Goal: Communication & Community: Participate in discussion

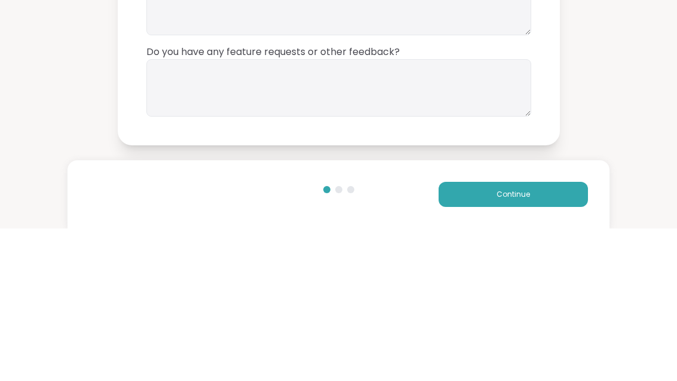
type textarea "**"
click at [401, 211] on textarea at bounding box center [338, 239] width 385 height 57
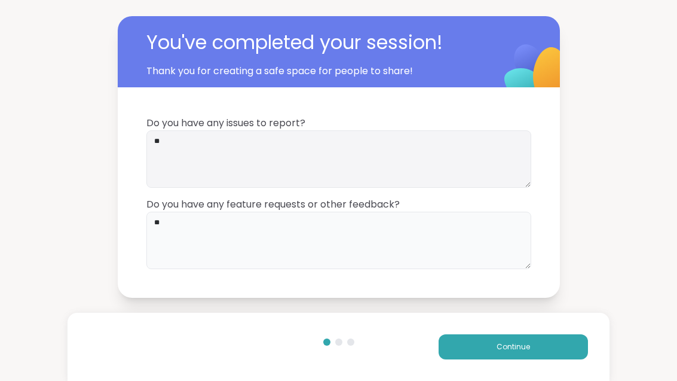
type textarea "**"
click at [556, 352] on button "Continue" at bounding box center [513, 346] width 149 height 25
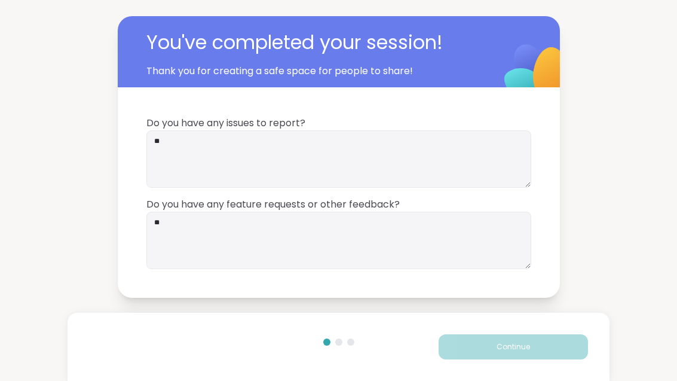
click at [556, 352] on button "Continue" at bounding box center [513, 346] width 149 height 25
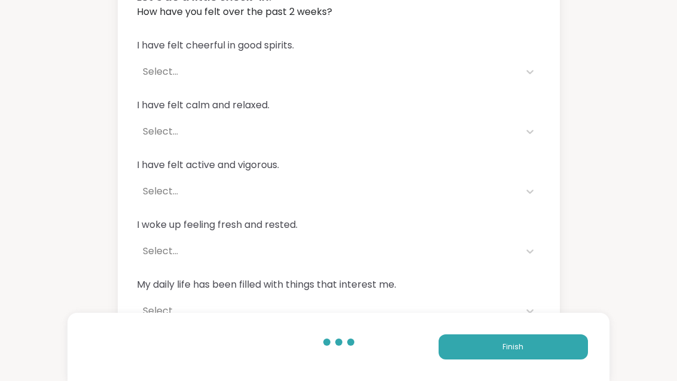
click at [559, 349] on button "Finish" at bounding box center [513, 346] width 149 height 25
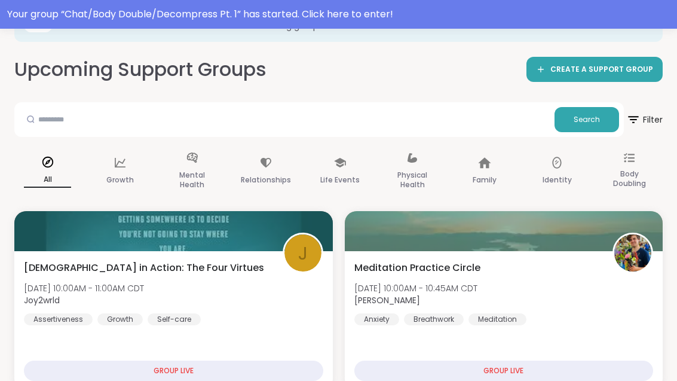
click at [476, 24] on div "Your group “ Chat/Body Double/Decompress Pt. 1 ” has started. Click here to ent…" at bounding box center [338, 14] width 677 height 29
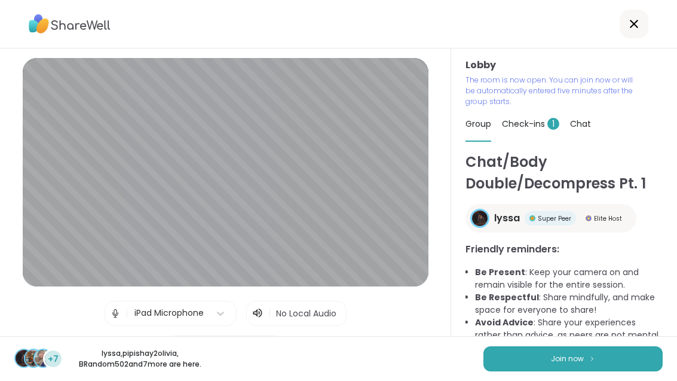
click at [593, 361] on img at bounding box center [591, 358] width 7 height 7
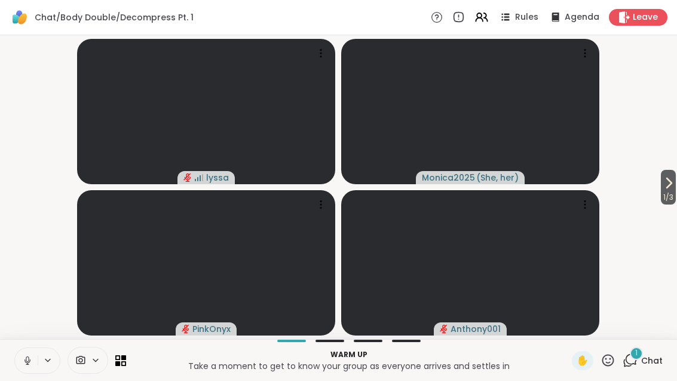
click at [32, 357] on icon at bounding box center [27, 360] width 11 height 11
click at [654, 189] on video-player-container "1 / 3 lyssa Monica2025 ( She, her ) PinkOnyx Anthony001" at bounding box center [338, 187] width 663 height 294
click at [666, 177] on icon at bounding box center [668, 183] width 14 height 14
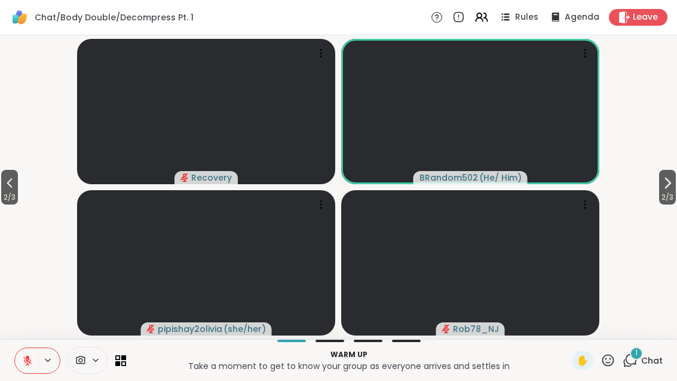
click at [23, 367] on button at bounding box center [26, 360] width 23 height 25
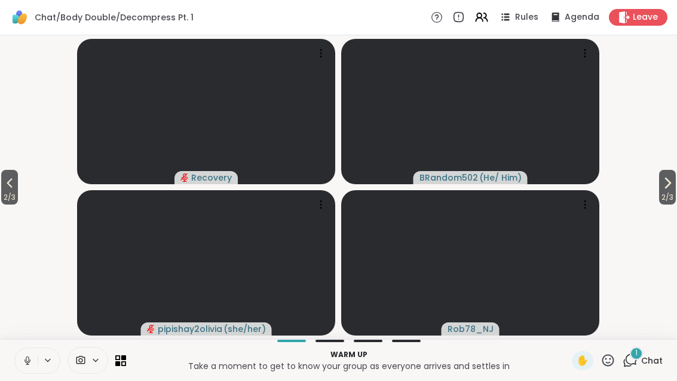
click at [669, 202] on span "2 / 3" at bounding box center [667, 197] width 17 height 14
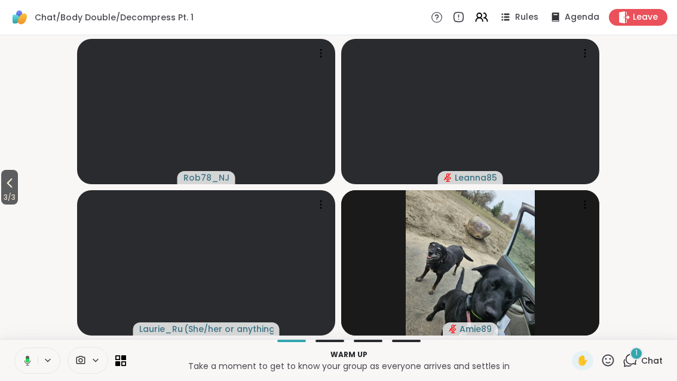
click at [17, 186] on icon at bounding box center [9, 183] width 14 height 14
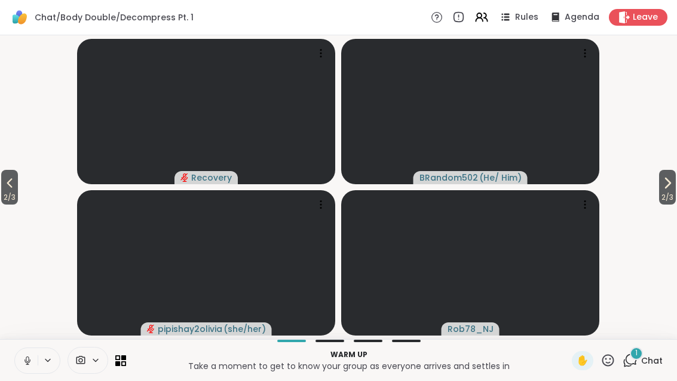
click at [1, 196] on span "2 / 3" at bounding box center [9, 197] width 17 height 14
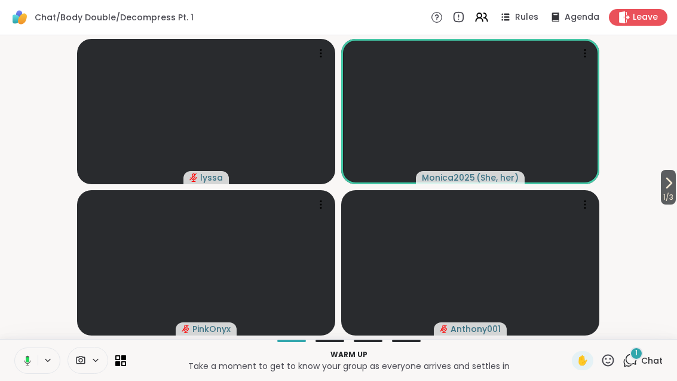
click at [674, 180] on button "1 / 3" at bounding box center [668, 187] width 15 height 35
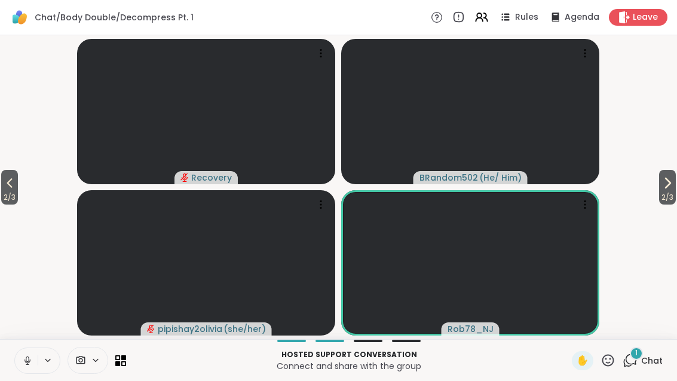
click at [673, 197] on span "2 / 3" at bounding box center [667, 197] width 17 height 14
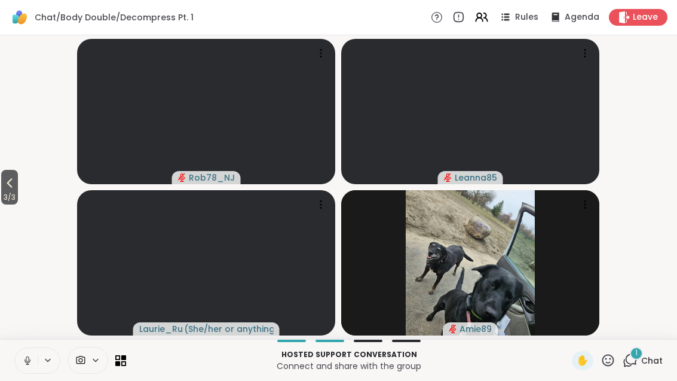
click at [10, 184] on icon at bounding box center [9, 183] width 14 height 14
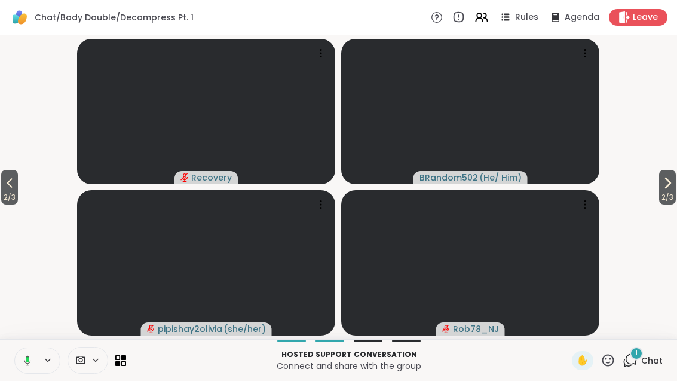
click at [11, 195] on span "2 / 3" at bounding box center [9, 197] width 17 height 14
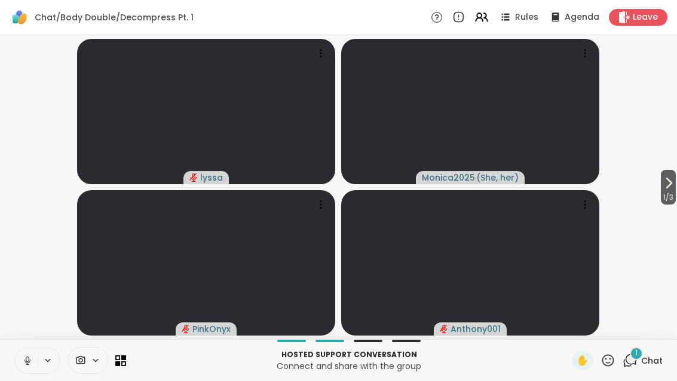
click at [640, 367] on div "1 Chat" at bounding box center [643, 360] width 40 height 19
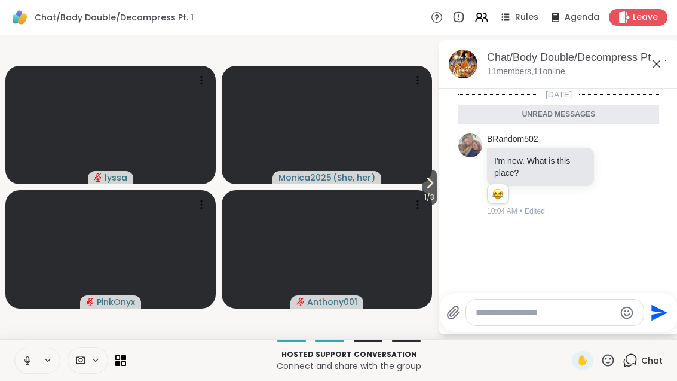
click at [622, 239] on div "Today Unread messages BRandom502 I'm new. What is this place? 1 1 10:04 AM • Ed…" at bounding box center [558, 186] width 239 height 197
click at [617, 176] on icon at bounding box center [615, 176] width 4 height 1
click at [473, 161] on button "Select Reaction: Joy" at bounding box center [467, 155] width 24 height 24
click at [654, 68] on icon at bounding box center [656, 64] width 14 height 14
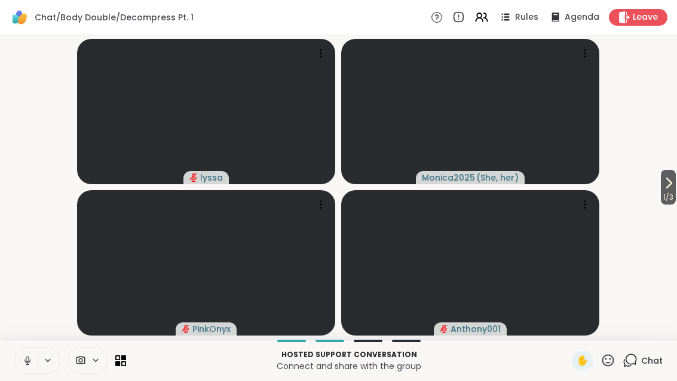
click at [672, 187] on icon at bounding box center [668, 183] width 14 height 14
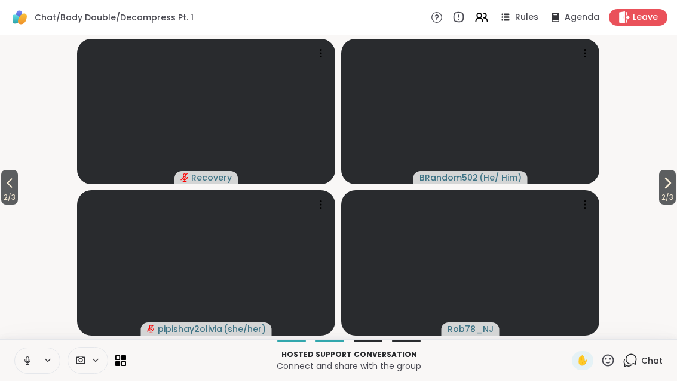
click at [673, 191] on span "2 / 3" at bounding box center [667, 197] width 17 height 14
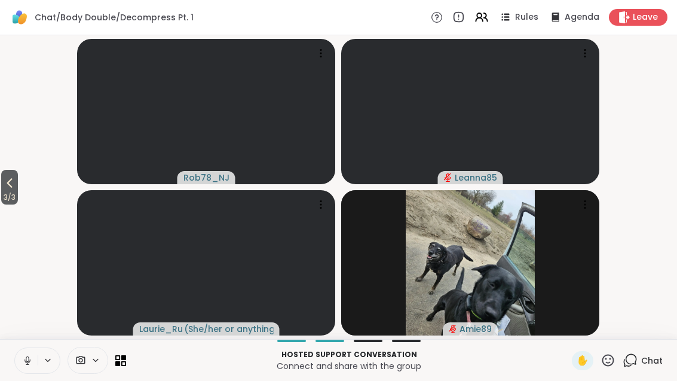
click at [2, 178] on button "3 / 3" at bounding box center [9, 187] width 17 height 35
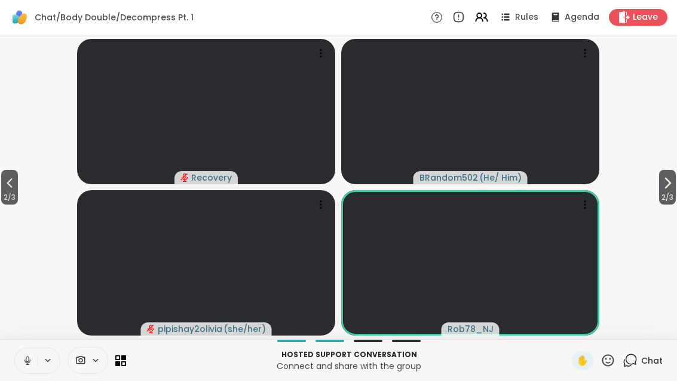
click at [14, 193] on span "2 / 3" at bounding box center [9, 197] width 17 height 14
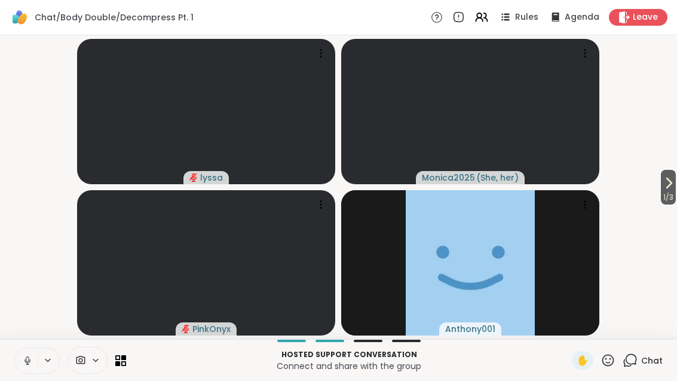
click at [674, 187] on button "1 / 3" at bounding box center [668, 187] width 15 height 35
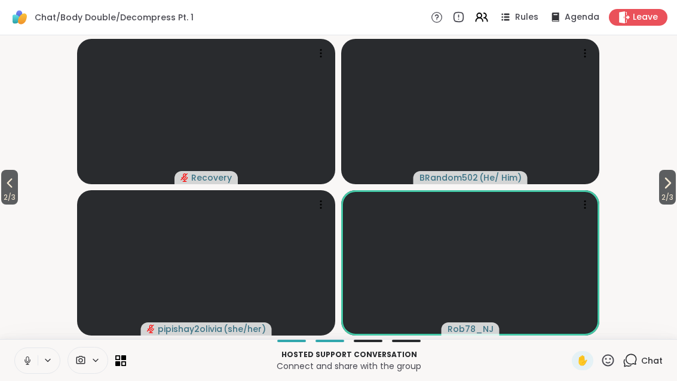
click at [674, 189] on button "2 / 3" at bounding box center [667, 187] width 17 height 35
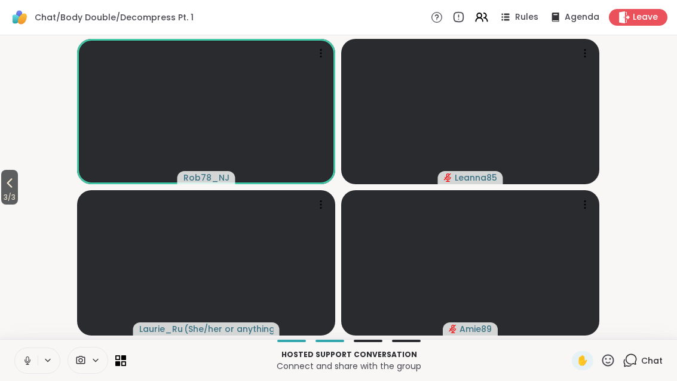
click at [10, 183] on icon at bounding box center [9, 183] width 5 height 10
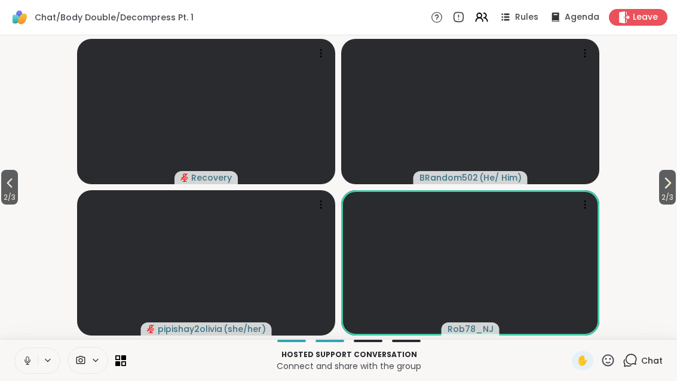
click at [10, 191] on span "2 / 3" at bounding box center [9, 197] width 17 height 14
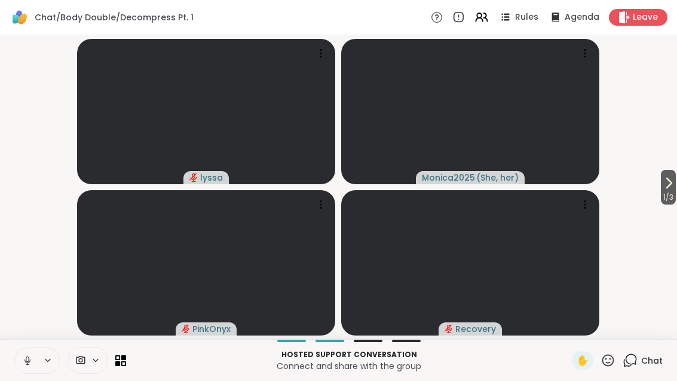
click at [670, 192] on span "1 / 3" at bounding box center [668, 197] width 15 height 14
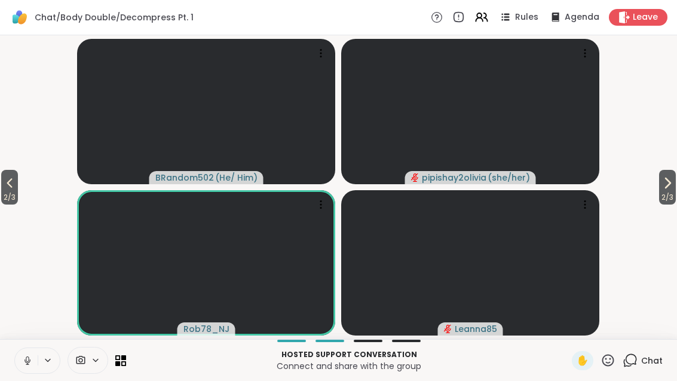
click at [663, 192] on span "2 / 3" at bounding box center [667, 197] width 17 height 14
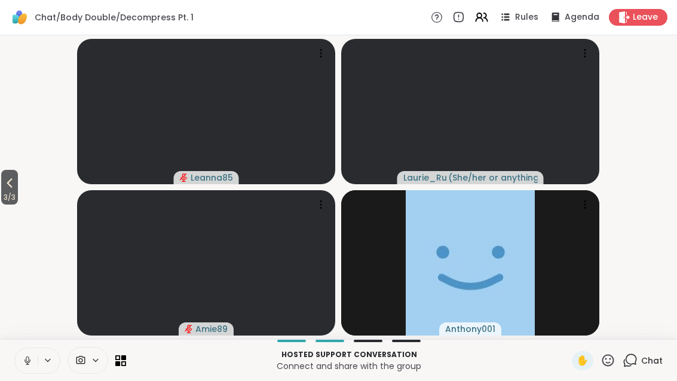
click at [3, 191] on span "3 / 3" at bounding box center [9, 197] width 17 height 14
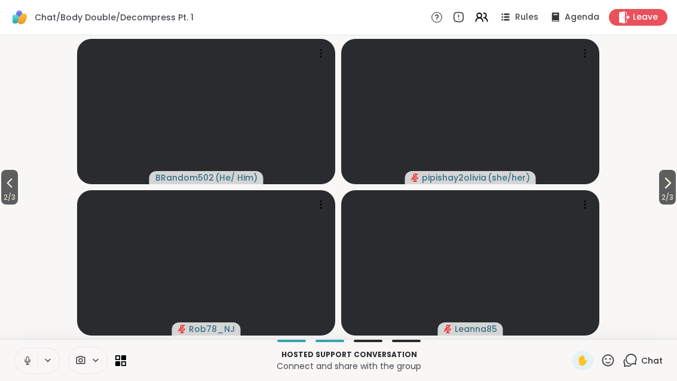
click at [3, 189] on button "2 / 3" at bounding box center [9, 187] width 17 height 35
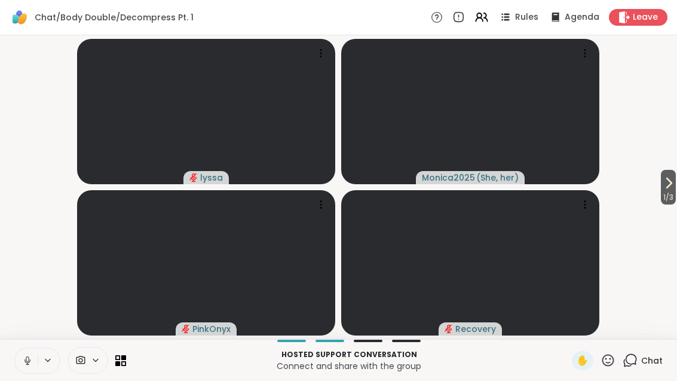
click at [663, 187] on icon at bounding box center [668, 183] width 14 height 14
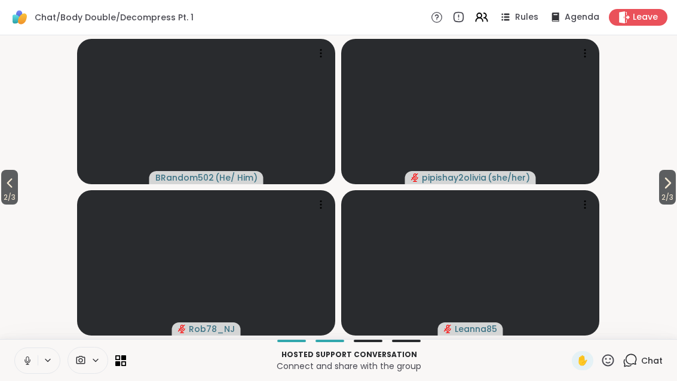
click at [671, 191] on span "2 / 3" at bounding box center [667, 197] width 17 height 14
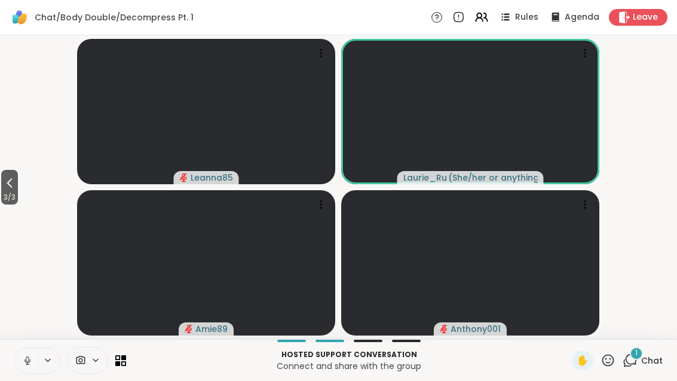
click at [655, 351] on div "1 Chat" at bounding box center [643, 360] width 40 height 19
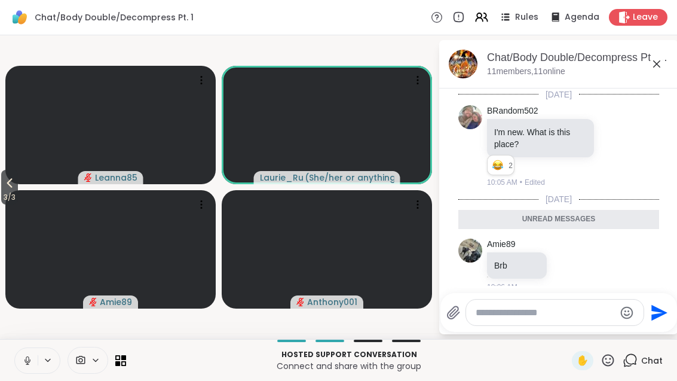
scroll to position [10, 0]
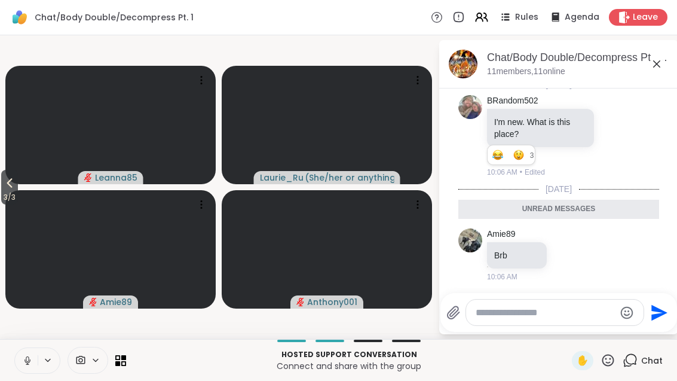
click at [668, 56] on div "Chat/Body Double/Decompress Pt. 1, Oct 08" at bounding box center [578, 57] width 182 height 15
click at [617, 128] on div at bounding box center [614, 135] width 11 height 14
click at [618, 176] on div "BRandom502 I'm new. What is this place? 2 1 3 3 10:06 AM • Edited" at bounding box center [560, 136] width 146 height 83
click at [514, 150] on div "Reactions: wow" at bounding box center [518, 154] width 11 height 11
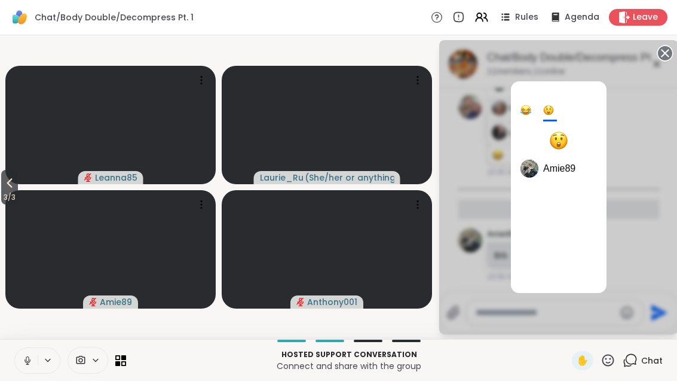
click at [520, 108] on div at bounding box center [525, 110] width 11 height 11
click at [672, 51] on circle at bounding box center [665, 53] width 14 height 14
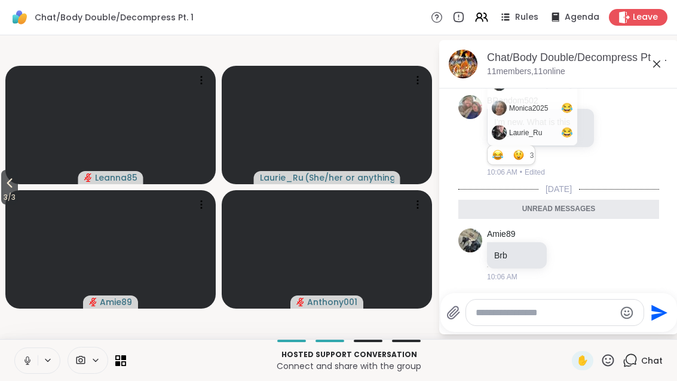
click at [655, 69] on icon at bounding box center [656, 64] width 14 height 14
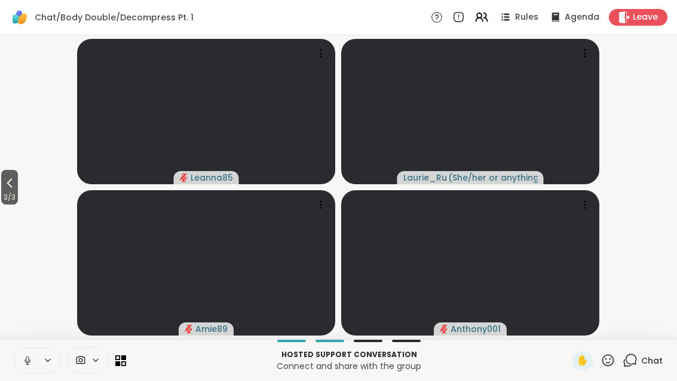
click at [4, 186] on icon at bounding box center [9, 183] width 14 height 14
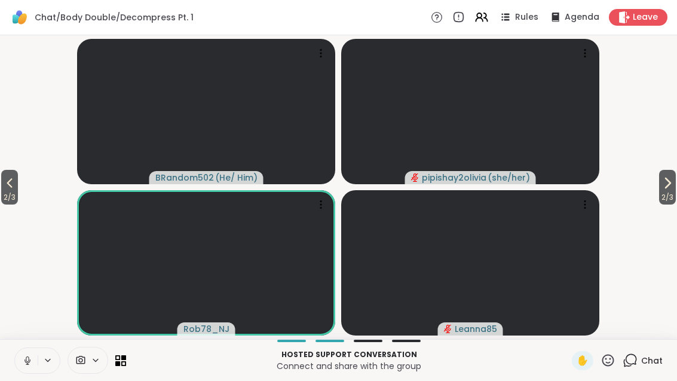
click at [18, 180] on button "2 / 3" at bounding box center [9, 187] width 17 height 35
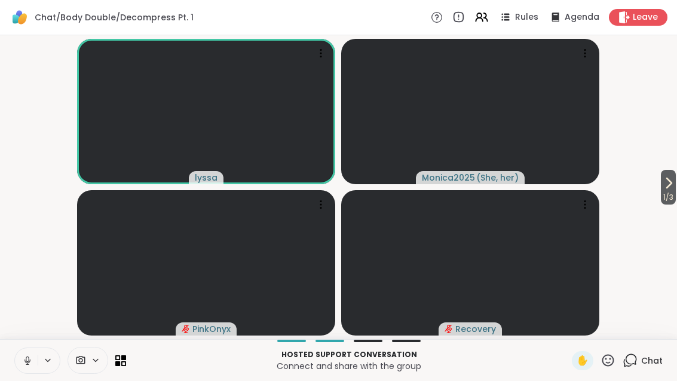
click at [652, 202] on video-player-container "1 / 3 lyssa Monica2025 ( She, her ) PinkOnyx Recovery" at bounding box center [338, 187] width 663 height 294
click at [670, 183] on icon at bounding box center [669, 183] width 5 height 10
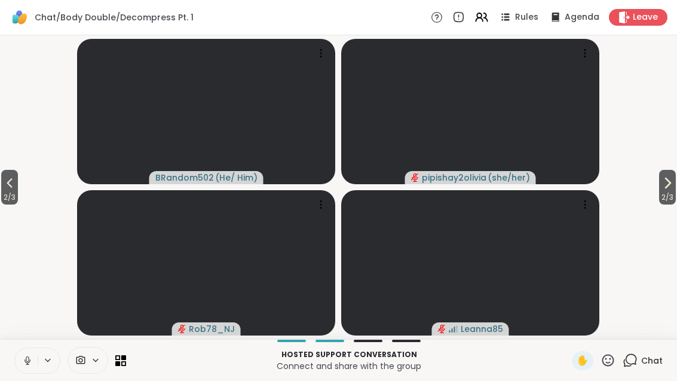
click at [673, 180] on icon at bounding box center [667, 183] width 14 height 14
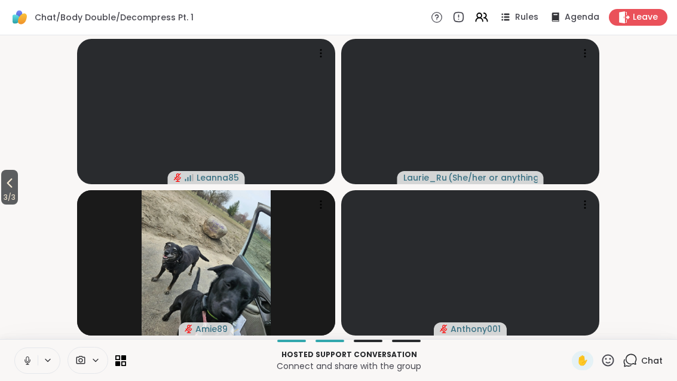
click at [8, 189] on icon at bounding box center [9, 183] width 14 height 14
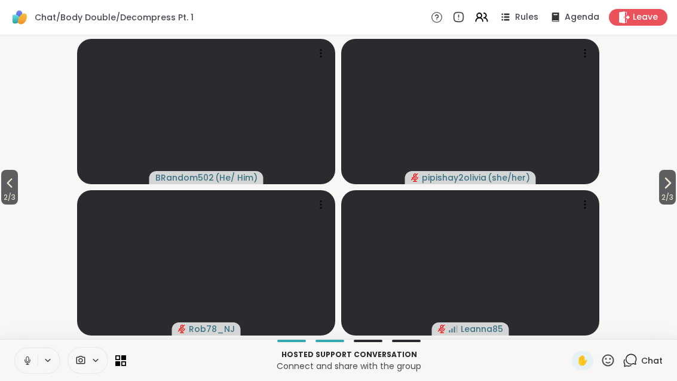
click at [9, 190] on span "2 / 3" at bounding box center [9, 197] width 17 height 14
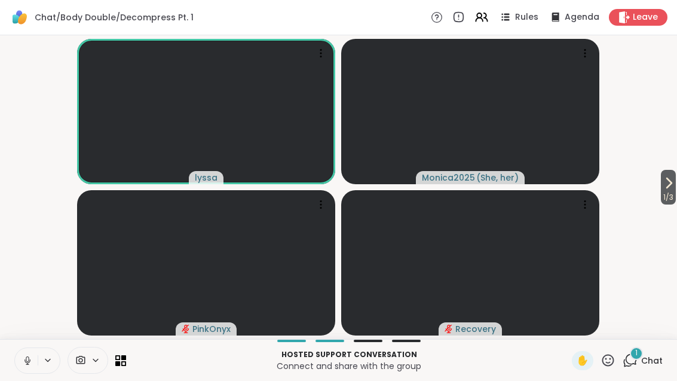
click at [647, 369] on div "1 Chat" at bounding box center [643, 360] width 40 height 19
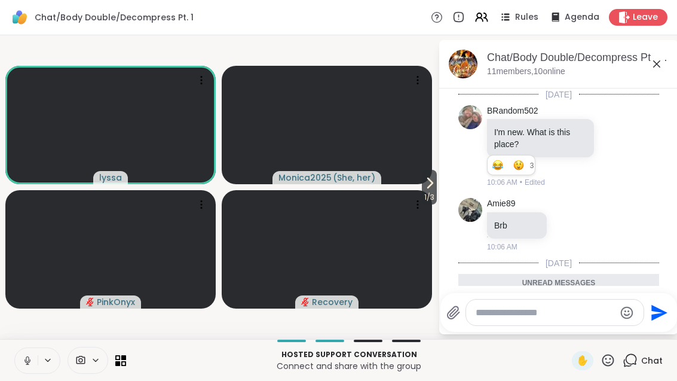
scroll to position [85, 0]
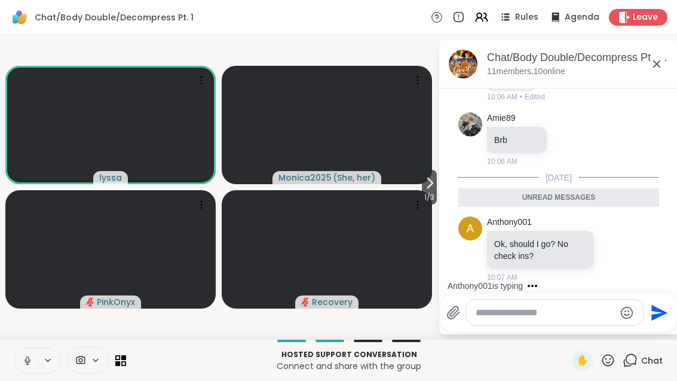
click at [658, 60] on icon at bounding box center [656, 64] width 14 height 14
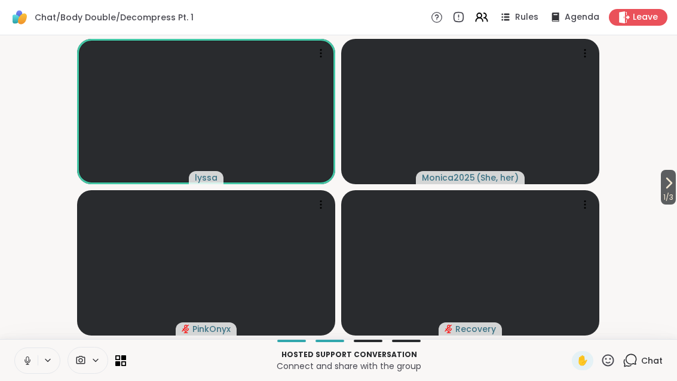
click at [674, 193] on span "1 / 3" at bounding box center [668, 197] width 15 height 14
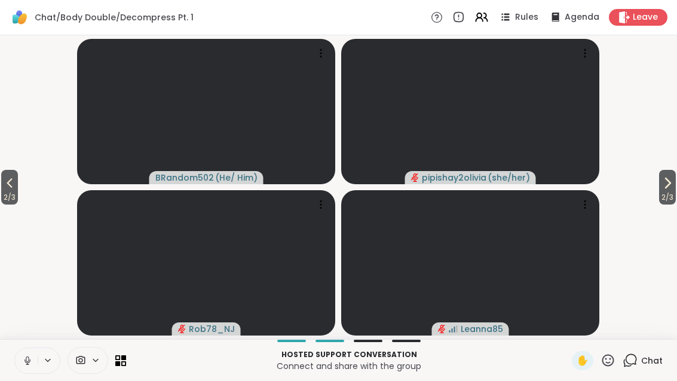
click at [675, 183] on button "2 / 3" at bounding box center [667, 187] width 17 height 35
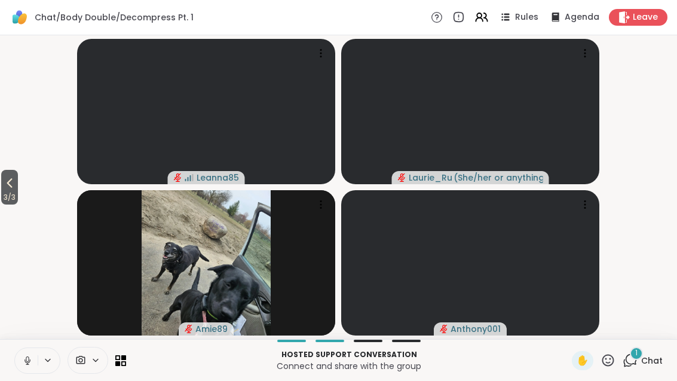
click at [639, 354] on div "1" at bounding box center [636, 353] width 13 height 13
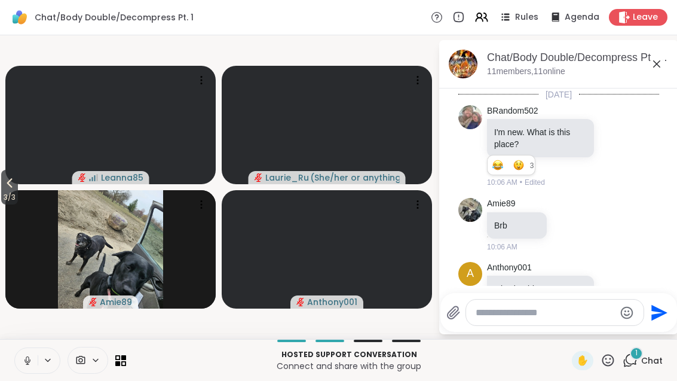
scroll to position [161, 0]
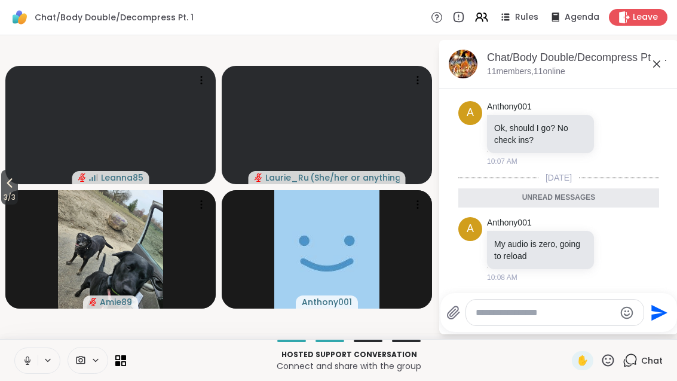
click at [657, 62] on icon at bounding box center [656, 64] width 14 height 14
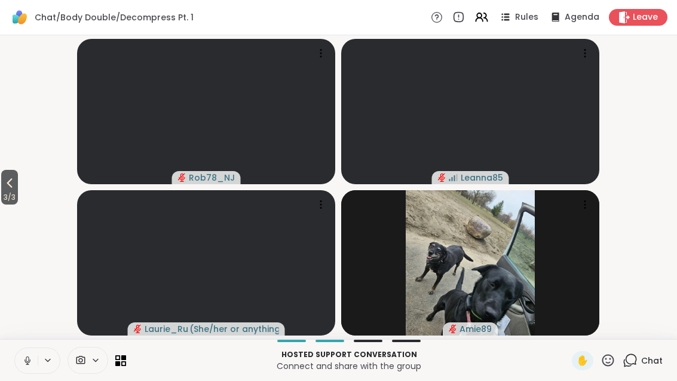
click at [125, 356] on icon at bounding box center [123, 357] width 5 height 5
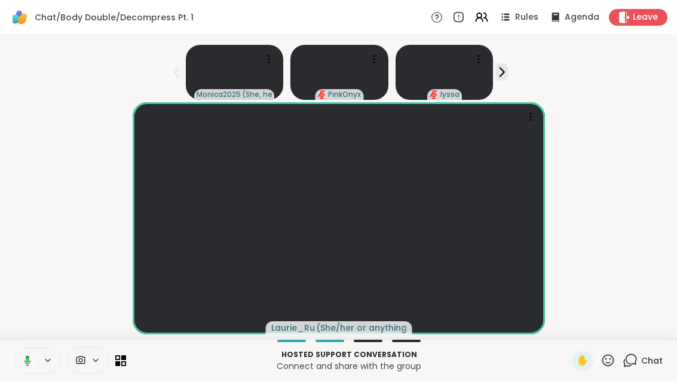
click at [28, 369] on button at bounding box center [25, 360] width 24 height 25
click at [646, 360] on span "Chat" at bounding box center [652, 360] width 22 height 12
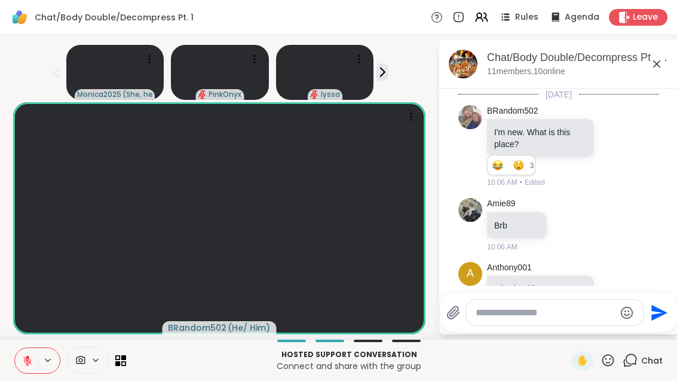
scroll to position [236, 0]
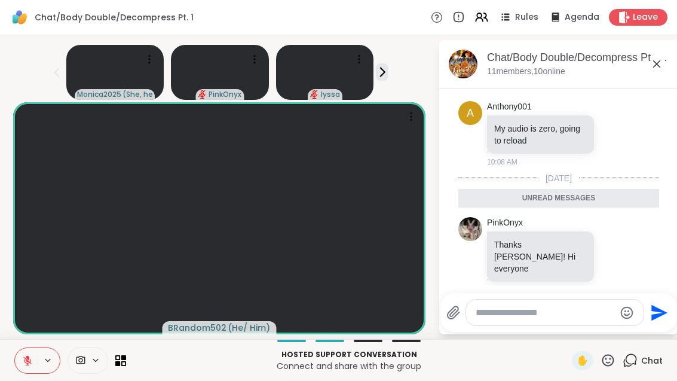
click at [620, 250] on icon at bounding box center [614, 256] width 11 height 12
click at [525, 231] on div "Select Reaction: Heart" at bounding box center [519, 236] width 11 height 11
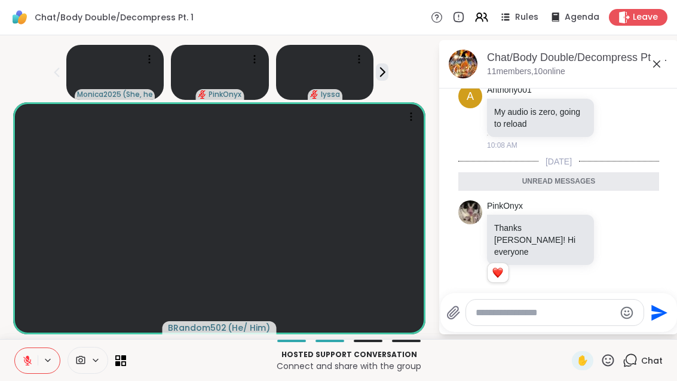
click at [664, 65] on icon at bounding box center [656, 64] width 14 height 14
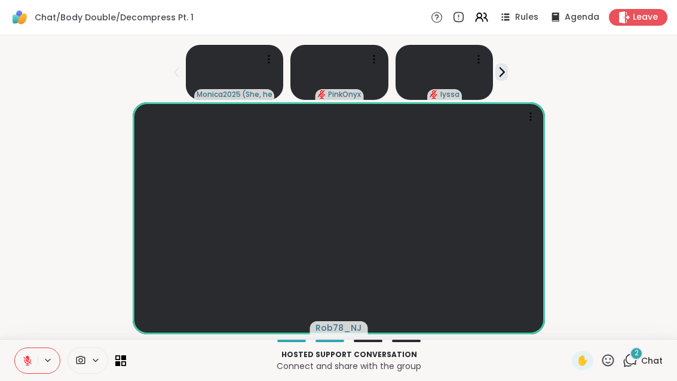
click at [640, 355] on div "2" at bounding box center [636, 353] width 13 height 13
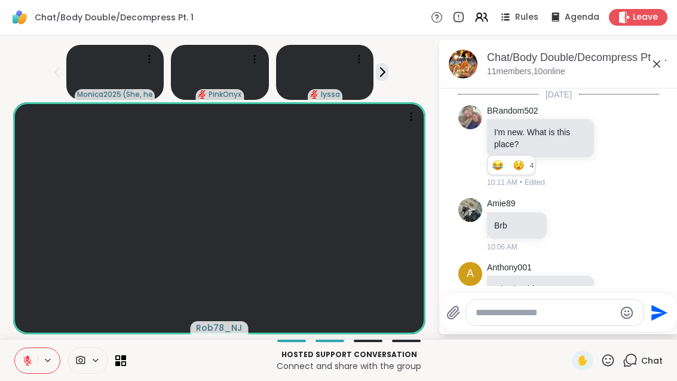
scroll to position [434, 0]
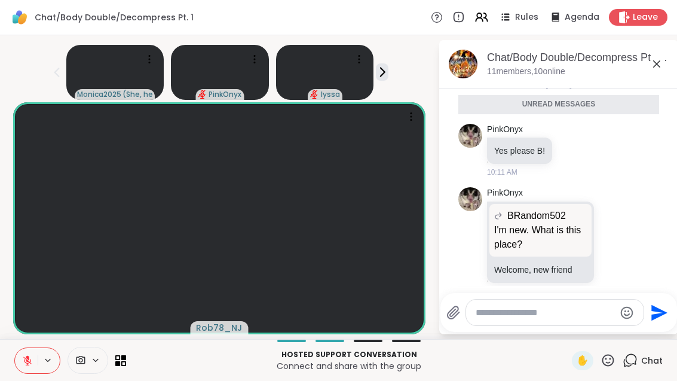
click at [664, 58] on icon at bounding box center [656, 64] width 14 height 14
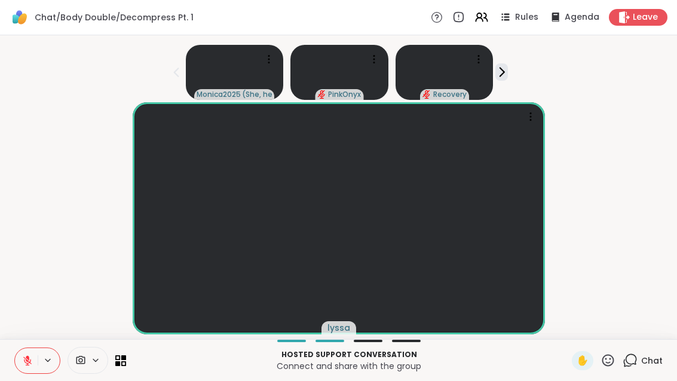
click at [27, 367] on button at bounding box center [26, 360] width 23 height 25
click at [30, 367] on button at bounding box center [26, 360] width 23 height 25
click at [33, 355] on button at bounding box center [26, 360] width 23 height 25
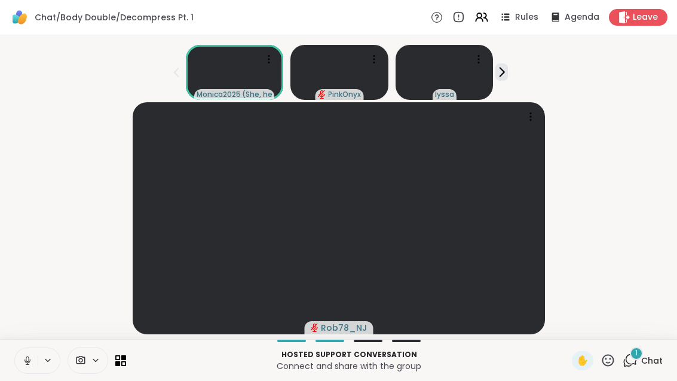
click at [641, 355] on div "1" at bounding box center [636, 353] width 13 height 13
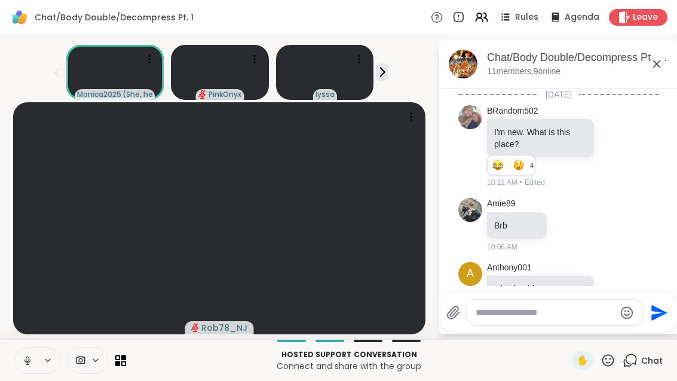
scroll to position [498, 0]
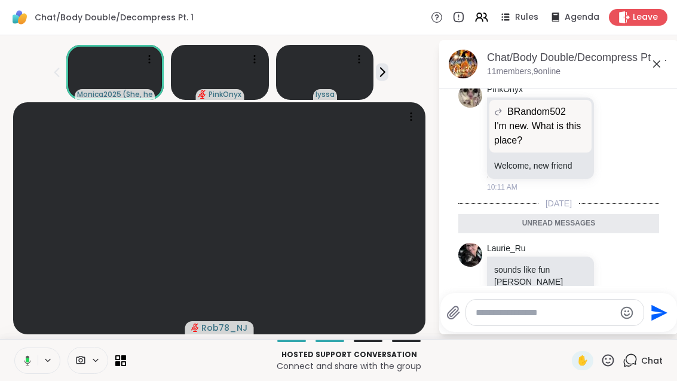
click at [664, 64] on icon at bounding box center [656, 64] width 14 height 14
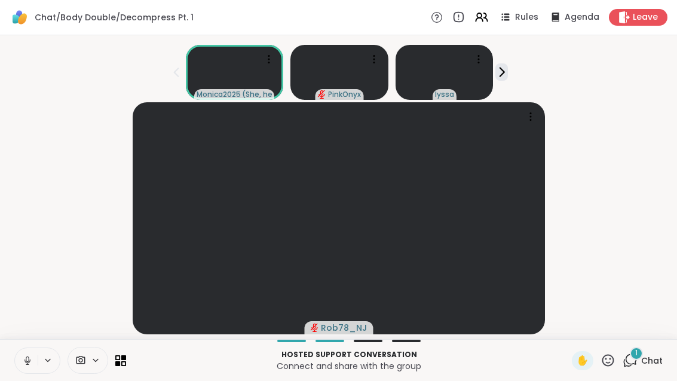
click at [20, 363] on button at bounding box center [26, 360] width 23 height 25
click at [35, 370] on button at bounding box center [26, 360] width 23 height 25
click at [502, 81] on div "Monica2025 ( She, her ) PinkOnyx ❤️ lyssa ❤️ ❤️ ❤️ ❤️ ❤️ ❤️ ❤️ ❤️" at bounding box center [338, 70] width 663 height 60
click at [510, 75] on div "Monica2025 ( She, her ) PinkOnyx ❤️ lyssa" at bounding box center [338, 70] width 663 height 60
click at [510, 72] on div "Monica2025 ( She, her ) PinkOnyx Recovery" at bounding box center [338, 70] width 663 height 60
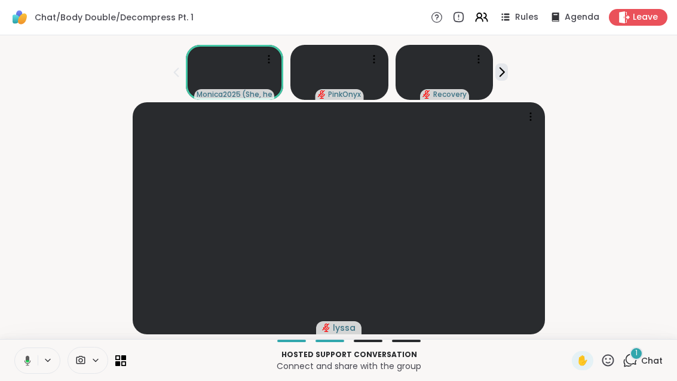
click at [512, 78] on div "Monica2025 ( She, her ) PinkOnyx Recovery" at bounding box center [338, 70] width 663 height 60
click at [503, 76] on icon at bounding box center [501, 72] width 13 height 13
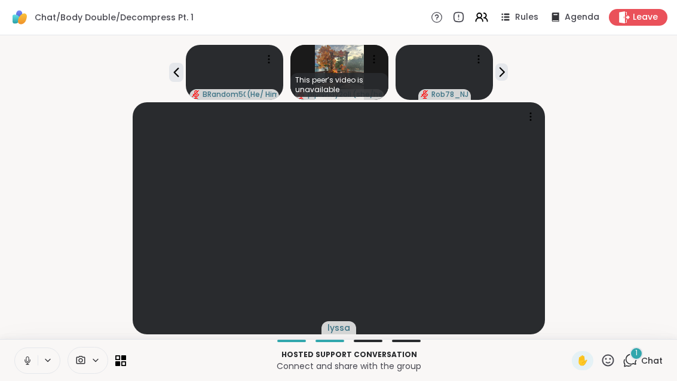
click at [24, 360] on icon at bounding box center [27, 360] width 11 height 11
click at [639, 360] on div "1 Chat" at bounding box center [643, 360] width 40 height 19
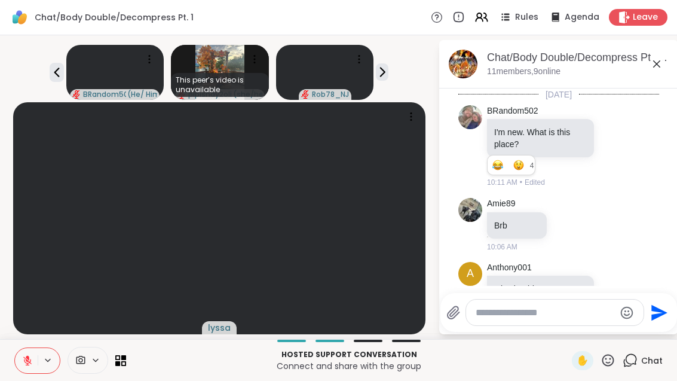
scroll to position [561, 0]
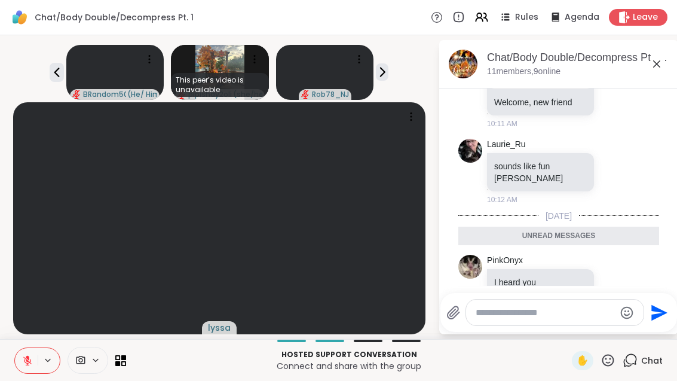
click at [660, 63] on icon at bounding box center [656, 63] width 7 height 7
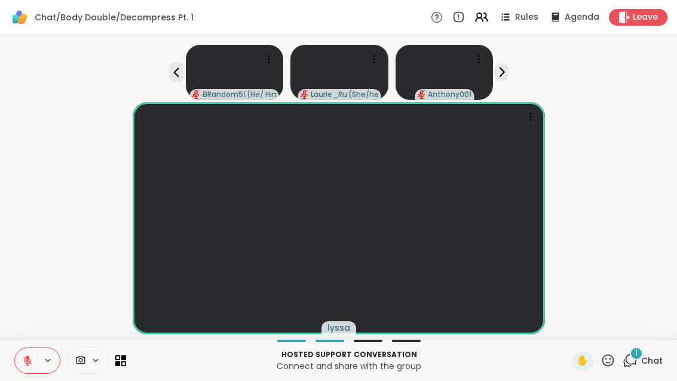
click at [637, 354] on span "1" at bounding box center [636, 353] width 2 height 10
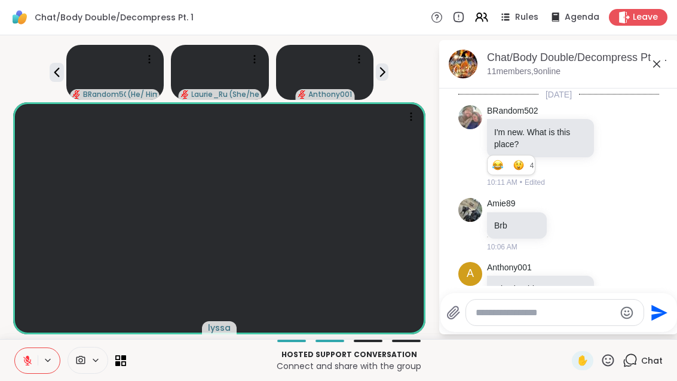
scroll to position [636, 0]
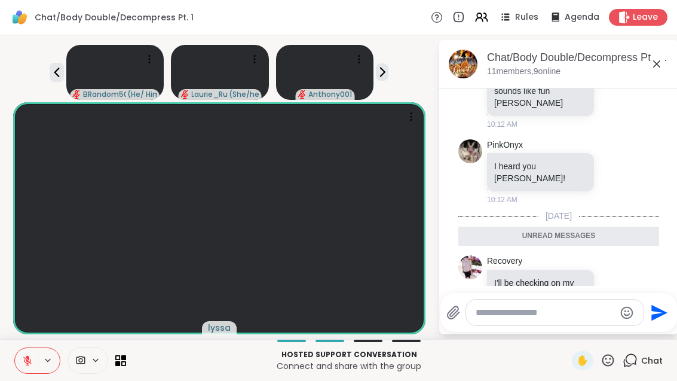
click at [664, 67] on icon at bounding box center [656, 64] width 14 height 14
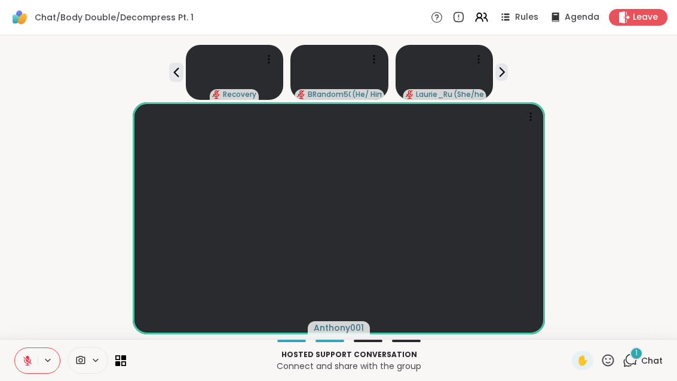
click at [637, 367] on div "1 Chat" at bounding box center [643, 360] width 40 height 19
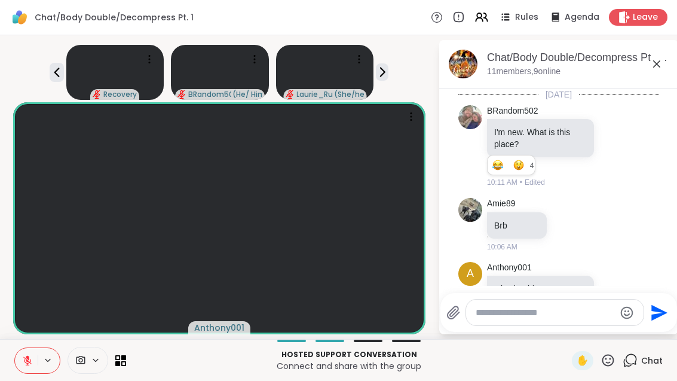
scroll to position [723, 0]
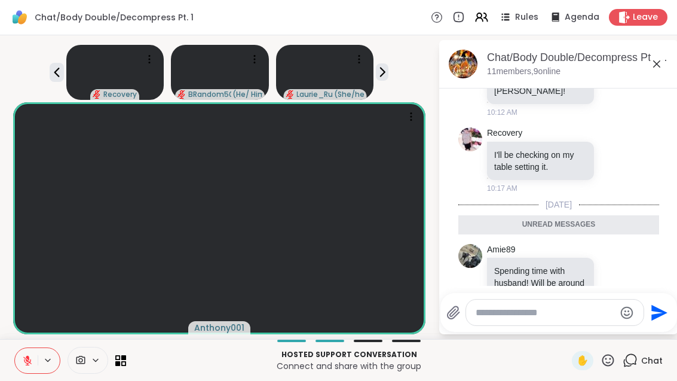
click at [664, 66] on icon at bounding box center [656, 64] width 14 height 14
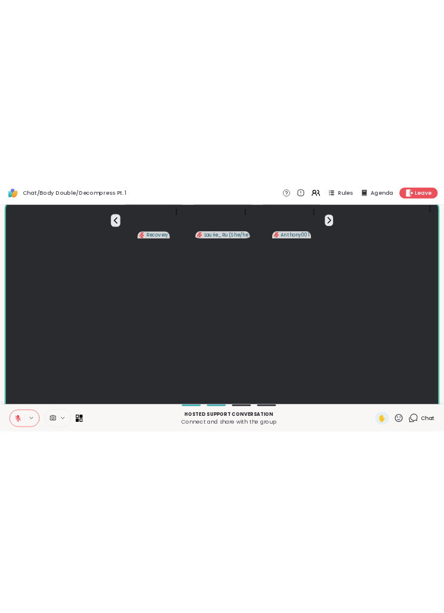
scroll to position [0, 0]
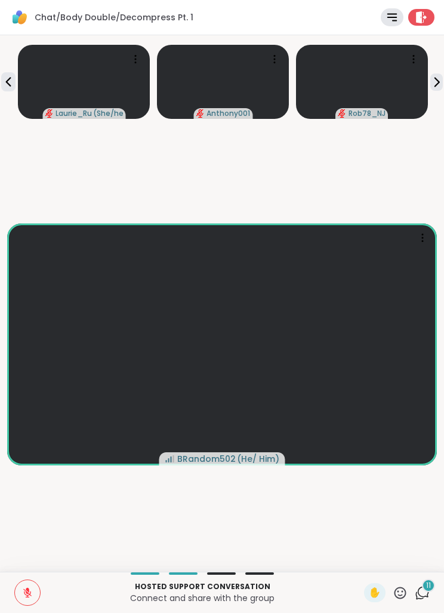
click at [433, 380] on div "11" at bounding box center [428, 585] width 13 height 13
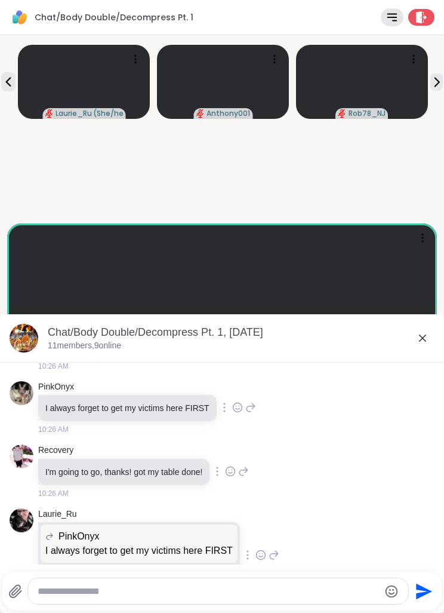
scroll to position [1431, 0]
click at [243, 380] on icon at bounding box center [237, 408] width 11 height 12
click at [196, 377] on button "Select Reaction: Joy" at bounding box center [185, 389] width 24 height 24
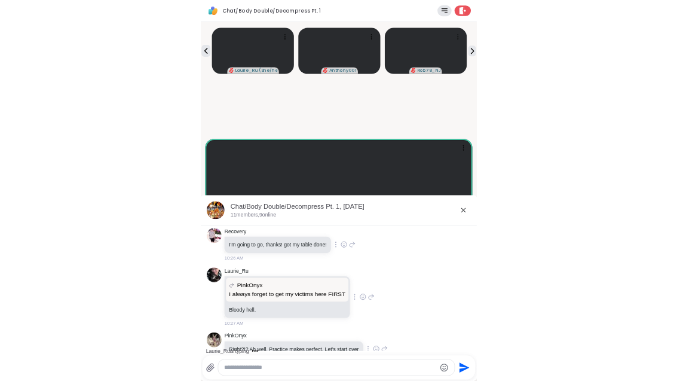
scroll to position [1534, 0]
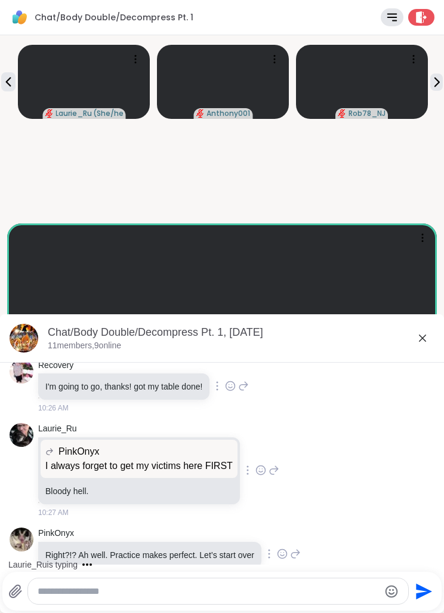
click at [416, 344] on icon at bounding box center [423, 338] width 14 height 14
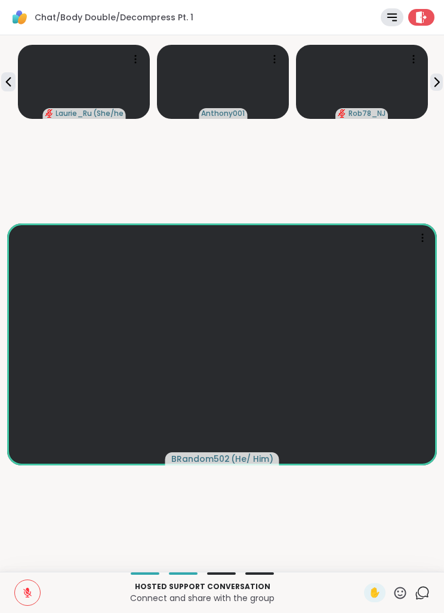
click at [441, 81] on icon at bounding box center [437, 82] width 13 height 13
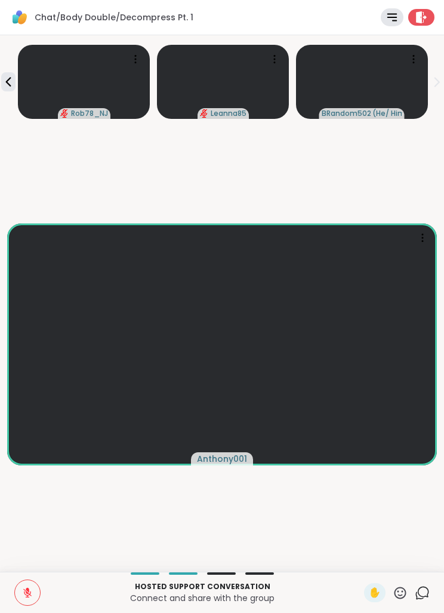
click at [3, 82] on icon at bounding box center [8, 82] width 14 height 14
click at [5, 83] on icon at bounding box center [8, 82] width 14 height 14
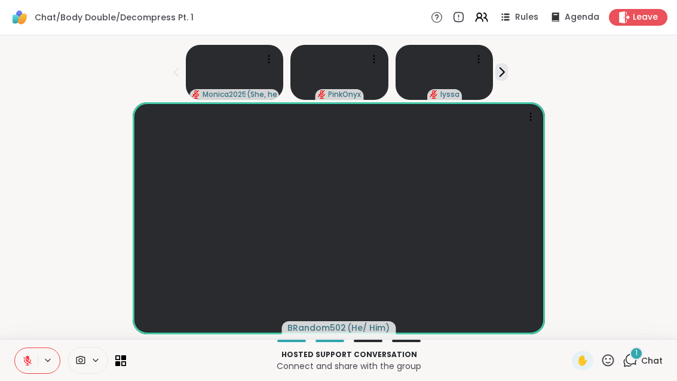
click at [651, 363] on span "Chat" at bounding box center [652, 360] width 22 height 12
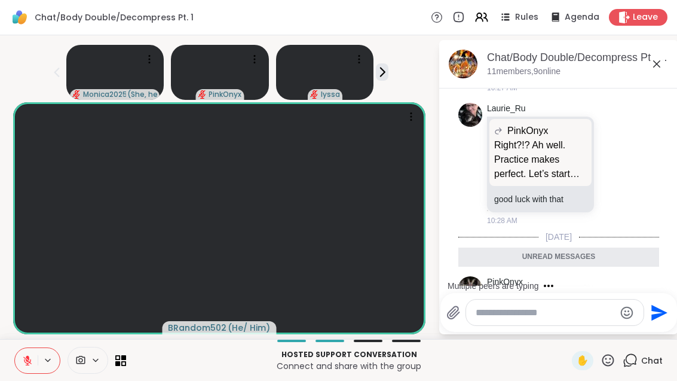
scroll to position [2044, 0]
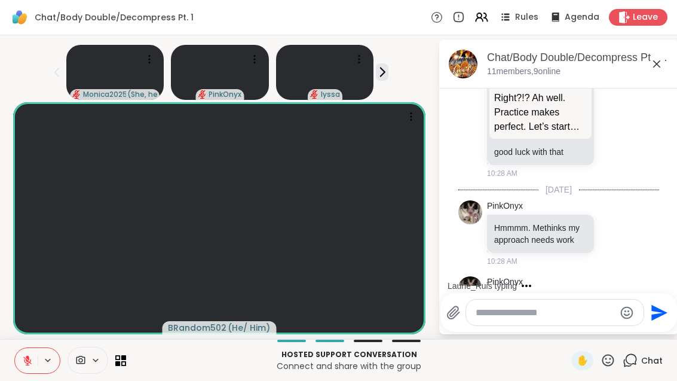
click at [27, 368] on button at bounding box center [26, 360] width 23 height 25
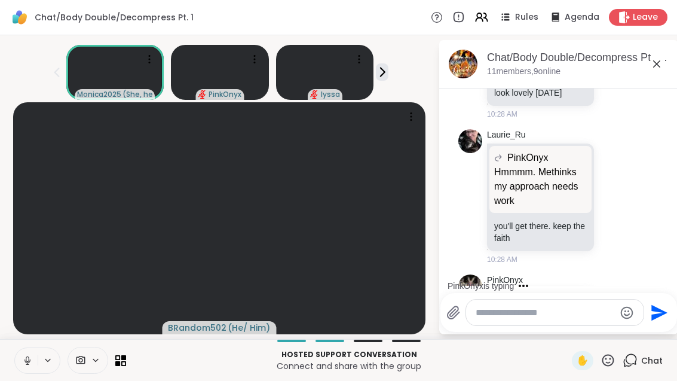
scroll to position [2342, 0]
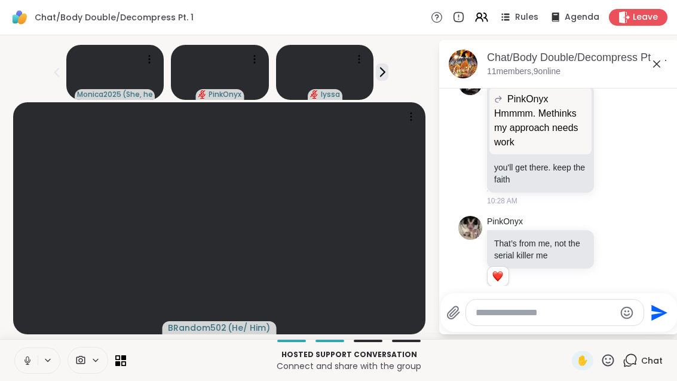
click at [24, 357] on icon at bounding box center [27, 360] width 11 height 11
click at [26, 366] on button at bounding box center [26, 360] width 23 height 25
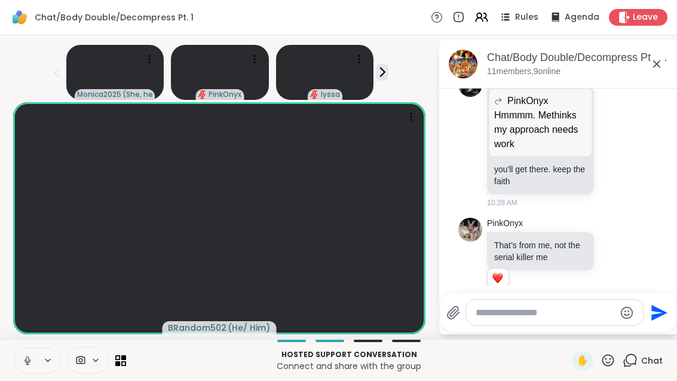
scroll to position [2359, 0]
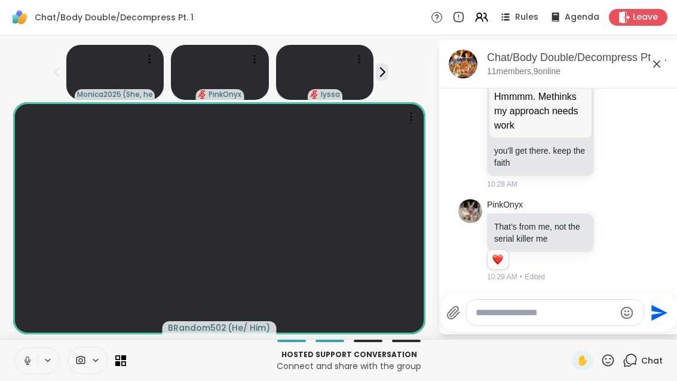
click at [22, 361] on icon at bounding box center [27, 360] width 11 height 11
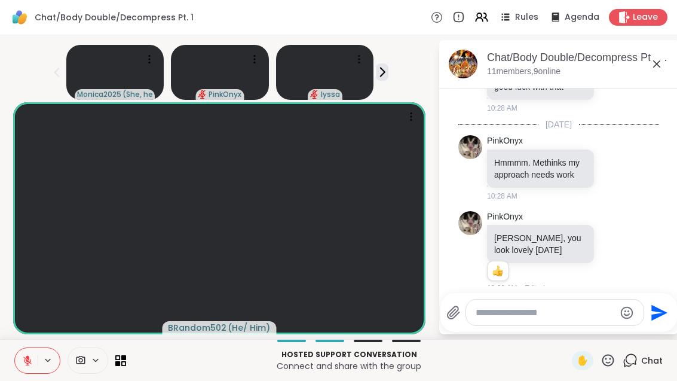
scroll to position [2109, 0]
click at [504, 266] on button "1" at bounding box center [497, 271] width 13 height 10
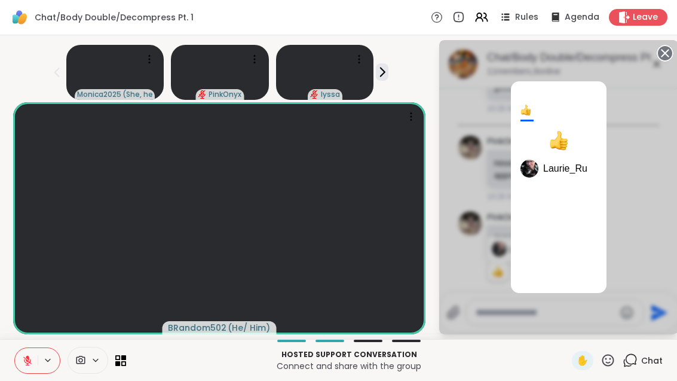
scroll to position [0, 0]
click at [601, 317] on div "1 Laurie_Ru" at bounding box center [558, 187] width 239 height 294
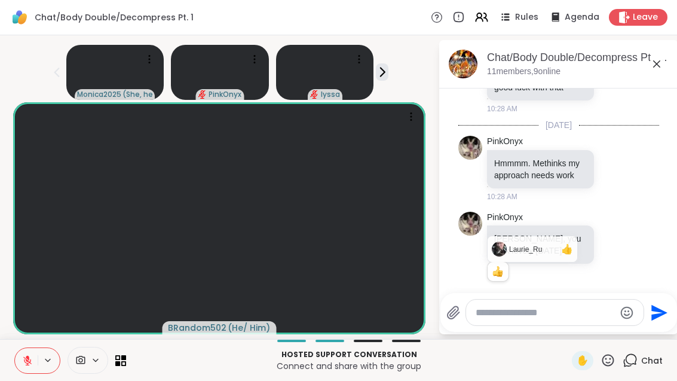
click at [620, 248] on icon at bounding box center [615, 252] width 9 height 9
click at [548, 216] on ul at bounding box center [519, 232] width 139 height 33
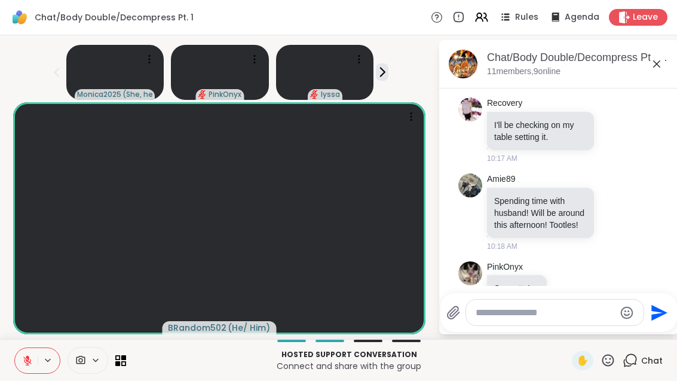
click at [644, 369] on div "Chat" at bounding box center [643, 360] width 40 height 19
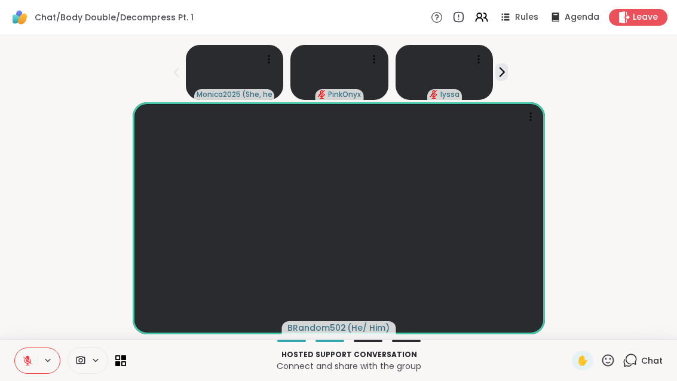
click at [637, 367] on icon at bounding box center [630, 359] width 15 height 15
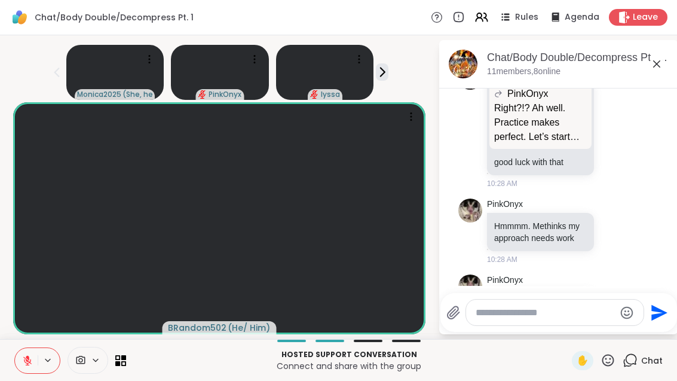
scroll to position [2036, 0]
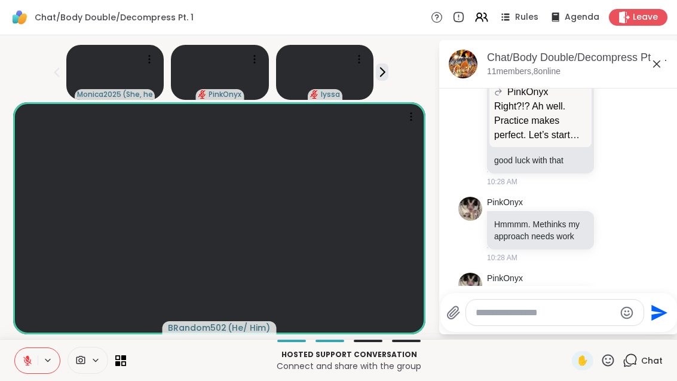
click at [620, 309] on icon at bounding box center [615, 313] width 9 height 9
click at [525, 289] on div "Select Reaction: Heart" at bounding box center [519, 294] width 11 height 11
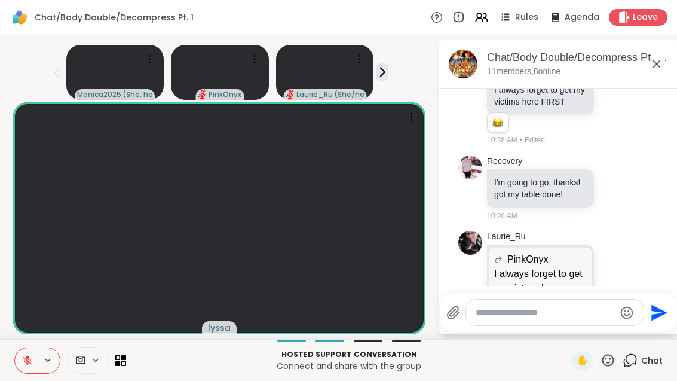
scroll to position [1643, 0]
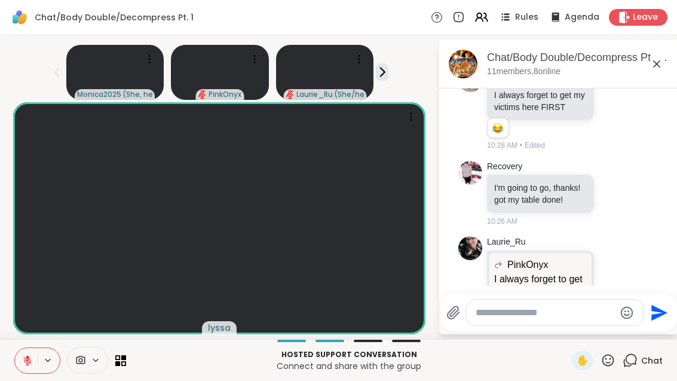
click at [664, 59] on icon at bounding box center [656, 64] width 14 height 14
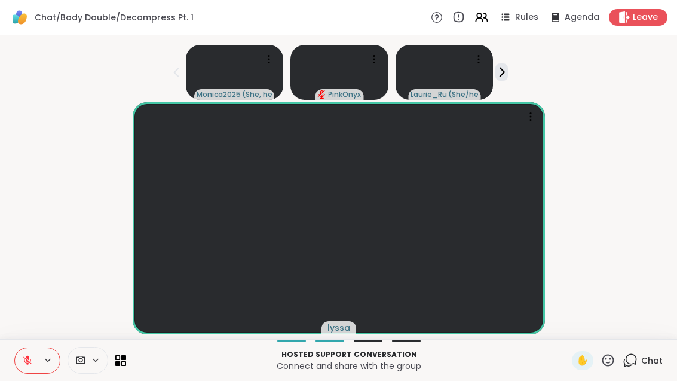
click at [36, 352] on button at bounding box center [26, 360] width 23 height 25
click at [641, 354] on div "1" at bounding box center [636, 353] width 13 height 13
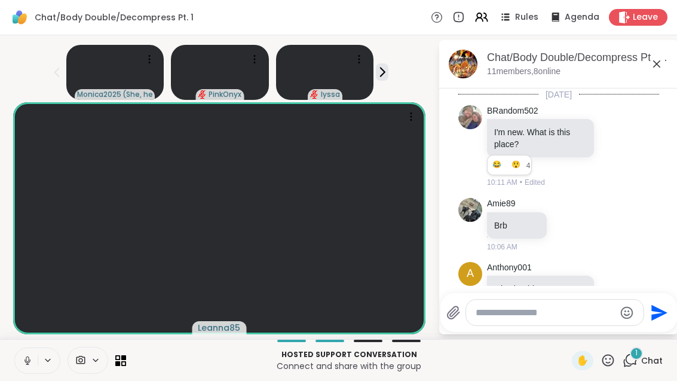
scroll to position [2580, 0]
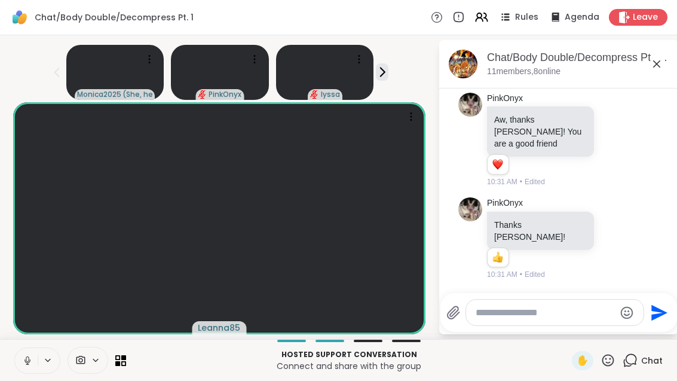
click at [664, 57] on icon at bounding box center [656, 64] width 14 height 14
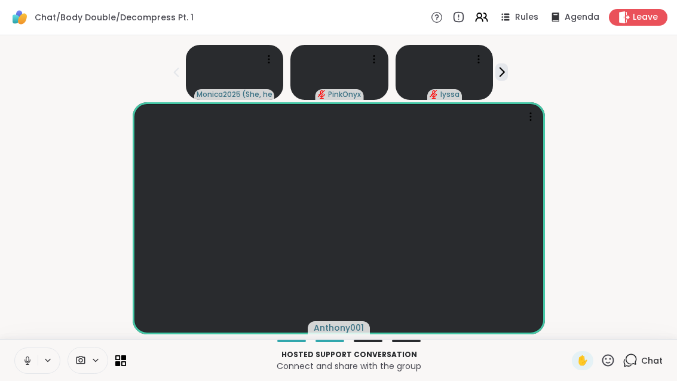
click at [25, 351] on button at bounding box center [26, 360] width 23 height 25
click at [624, 374] on div "Hosted support conversation Connect and share with the group ✋ 1 Chat" at bounding box center [338, 360] width 677 height 42
click at [640, 354] on div "1" at bounding box center [636, 353] width 13 height 13
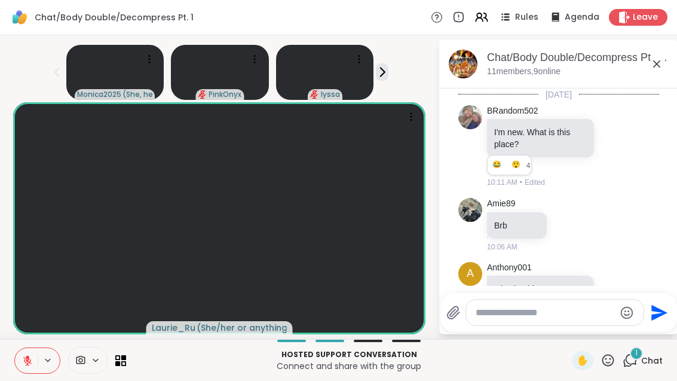
scroll to position [2644, 0]
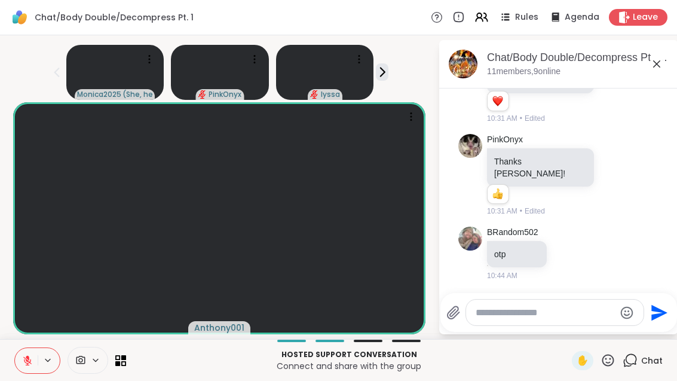
click at [664, 57] on icon at bounding box center [656, 64] width 14 height 14
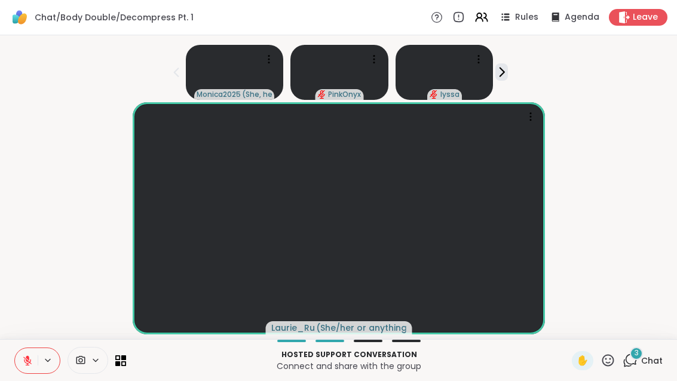
click at [643, 352] on div "3" at bounding box center [636, 353] width 13 height 13
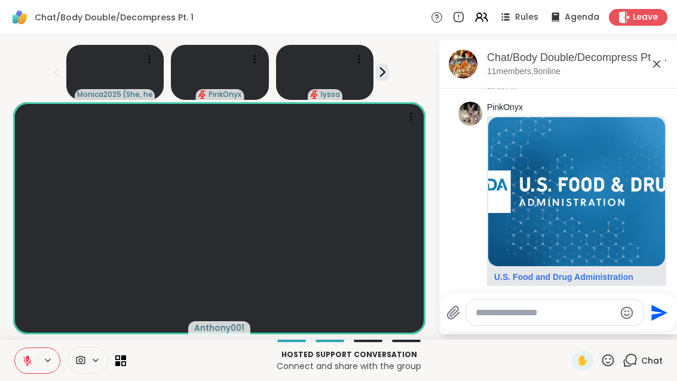
scroll to position [3473, 0]
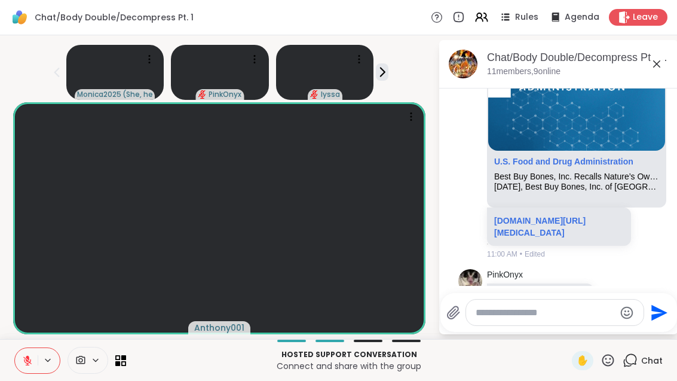
click at [27, 365] on icon at bounding box center [27, 360] width 11 height 11
click at [24, 367] on button at bounding box center [26, 360] width 23 height 25
click at [669, 50] on div "Chat/Body Double/Decompress Pt. 1, Oct 08" at bounding box center [578, 57] width 182 height 15
click at [664, 57] on icon at bounding box center [656, 64] width 14 height 14
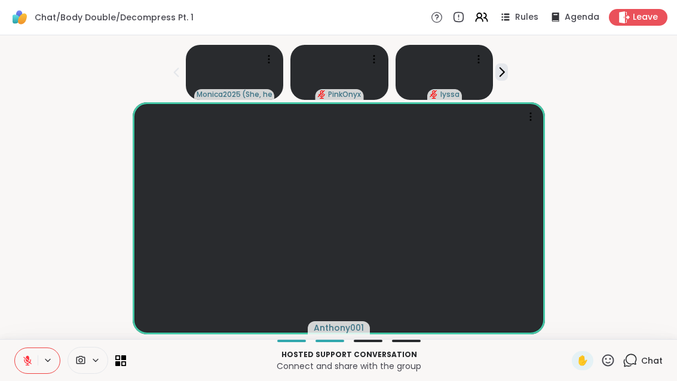
click at [640, 363] on div "Chat" at bounding box center [643, 360] width 40 height 19
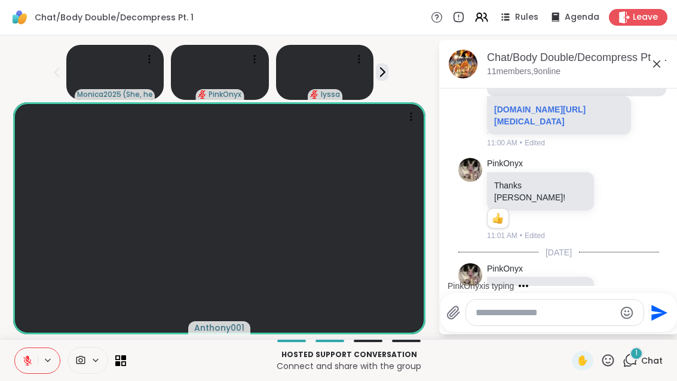
scroll to position [3659, 0]
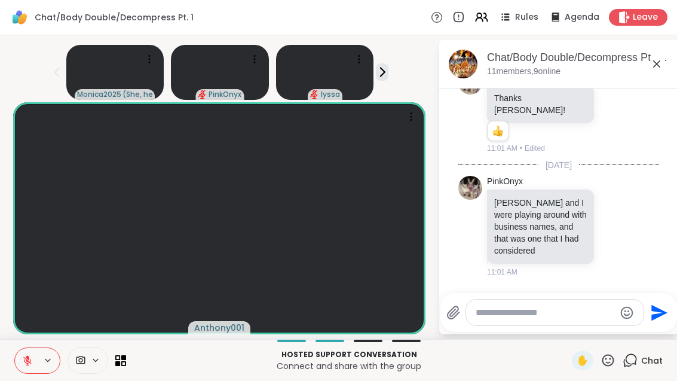
click at [24, 364] on icon at bounding box center [27, 360] width 11 height 11
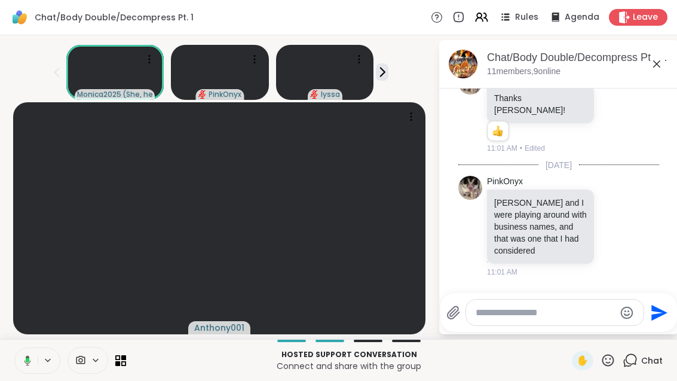
click at [27, 355] on icon at bounding box center [27, 360] width 7 height 10
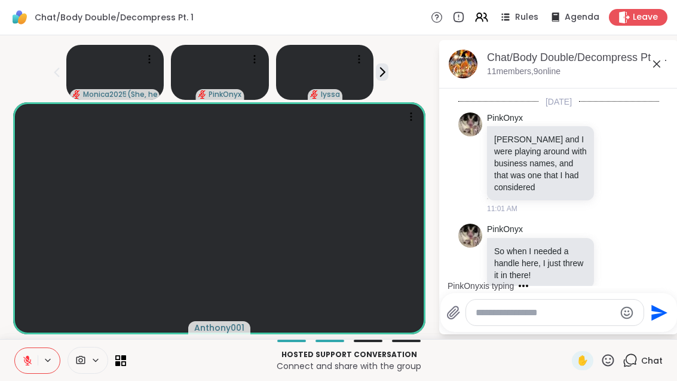
click at [29, 355] on icon at bounding box center [27, 360] width 11 height 11
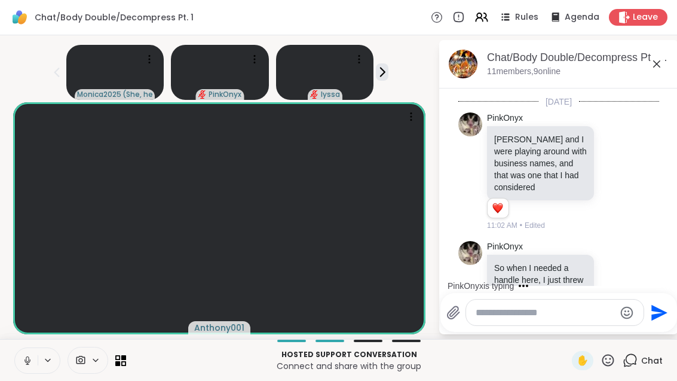
click at [32, 366] on button at bounding box center [26, 360] width 23 height 25
click at [24, 367] on button at bounding box center [26, 360] width 23 height 25
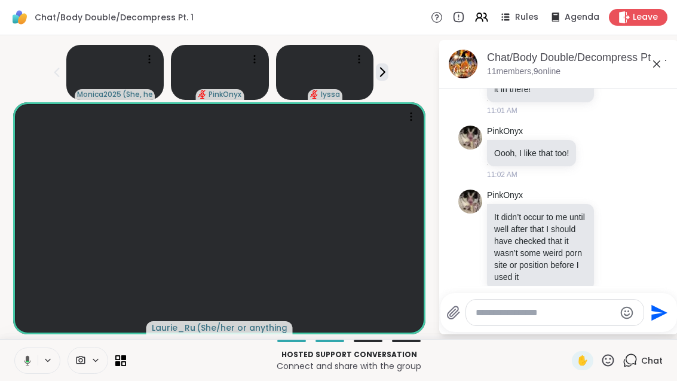
scroll to position [3950, 0]
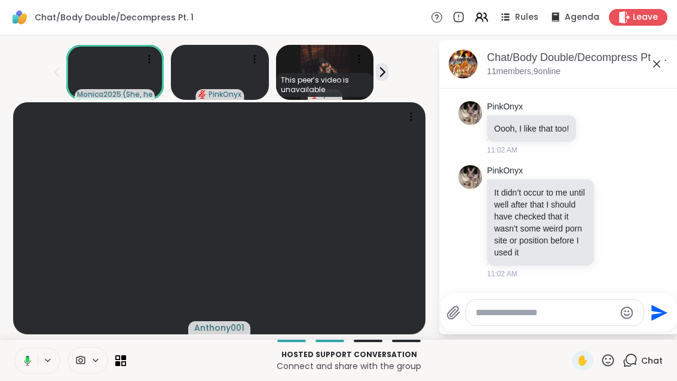
click at [32, 366] on button at bounding box center [25, 360] width 24 height 25
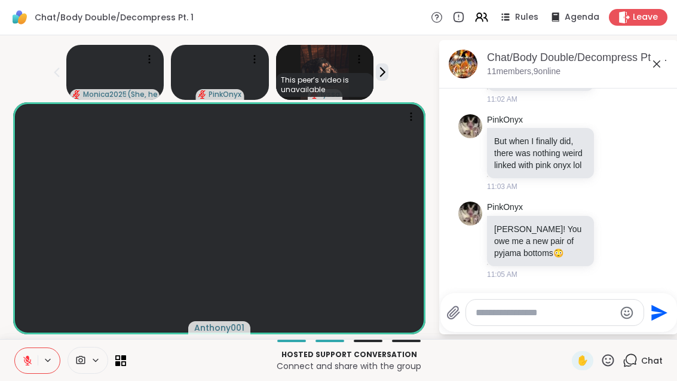
scroll to position [4381, 0]
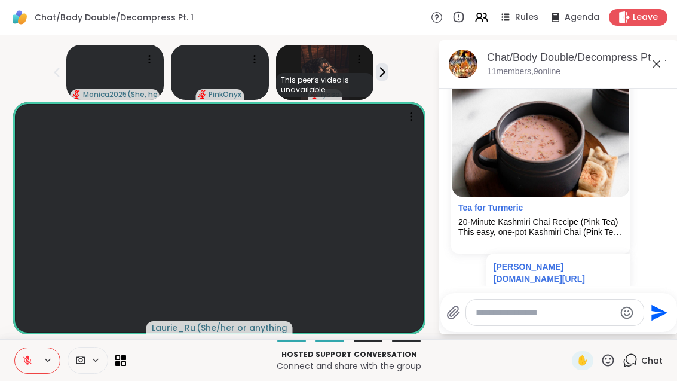
click at [11, 349] on div "Hosted support conversation Connect and share with the group ✋ Chat" at bounding box center [338, 360] width 677 height 42
click at [32, 355] on icon at bounding box center [27, 360] width 11 height 11
click at [20, 362] on button at bounding box center [26, 360] width 23 height 25
click at [23, 352] on button at bounding box center [26, 360] width 23 height 25
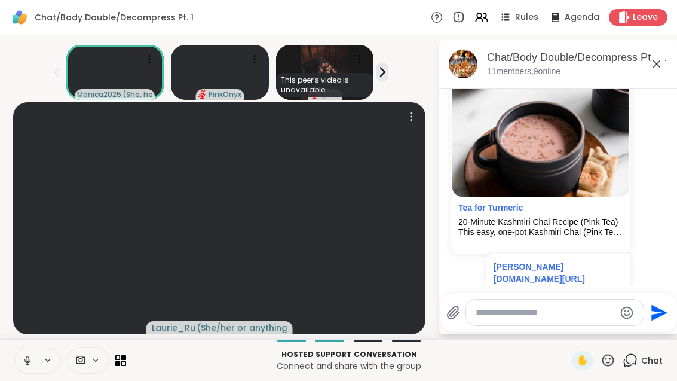
click at [39, 287] on video at bounding box center [219, 218] width 412 height 232
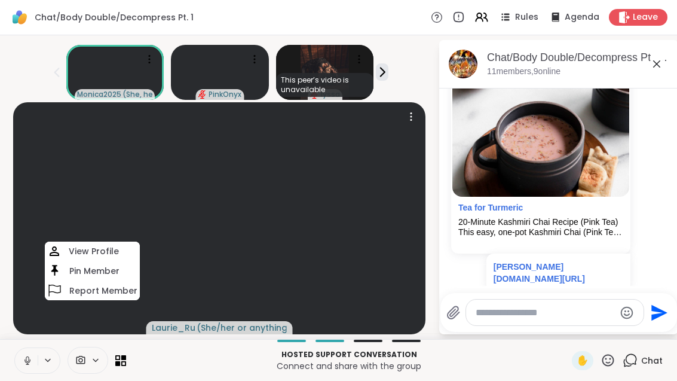
click at [32, 357] on icon at bounding box center [27, 360] width 11 height 11
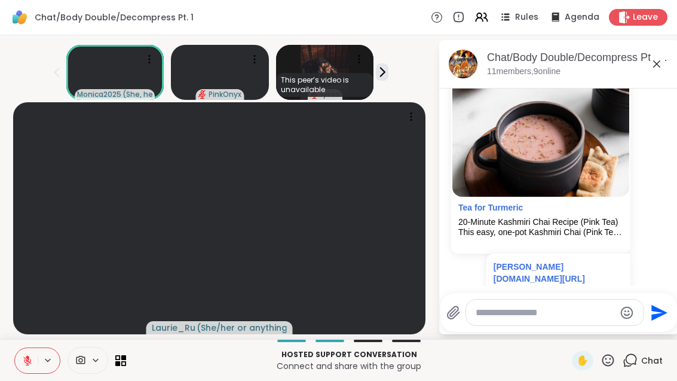
click at [17, 366] on button at bounding box center [26, 360] width 23 height 25
click at [30, 358] on icon at bounding box center [27, 360] width 11 height 11
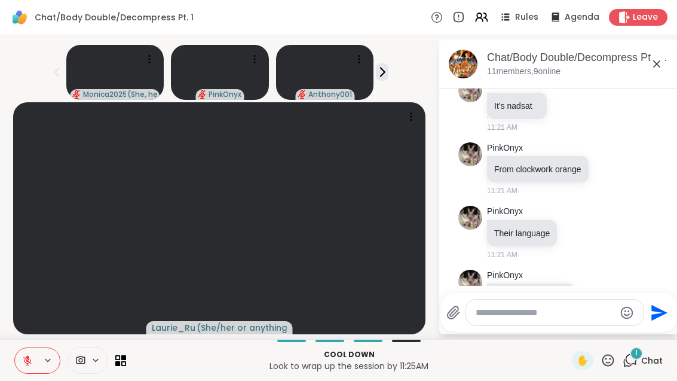
scroll to position [5187, 0]
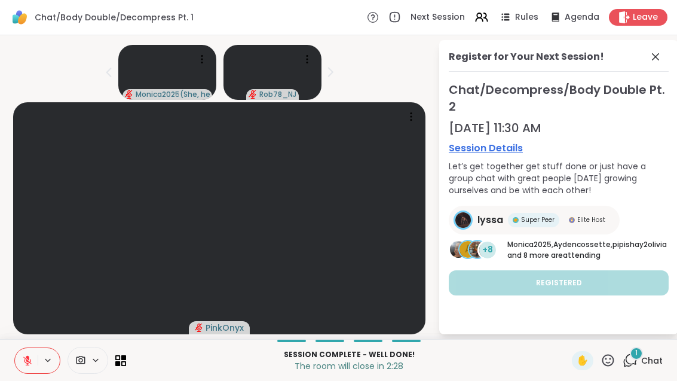
click at [666, 50] on div "Register for Your Next Session!" at bounding box center [559, 61] width 220 height 22
click at [663, 50] on icon at bounding box center [655, 57] width 14 height 14
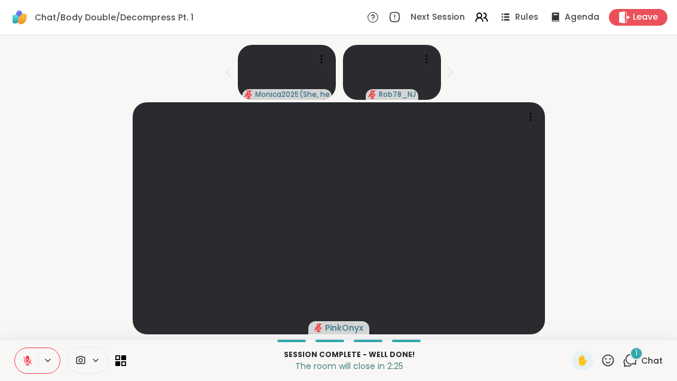
click at [646, 367] on div "1 Chat" at bounding box center [643, 360] width 40 height 19
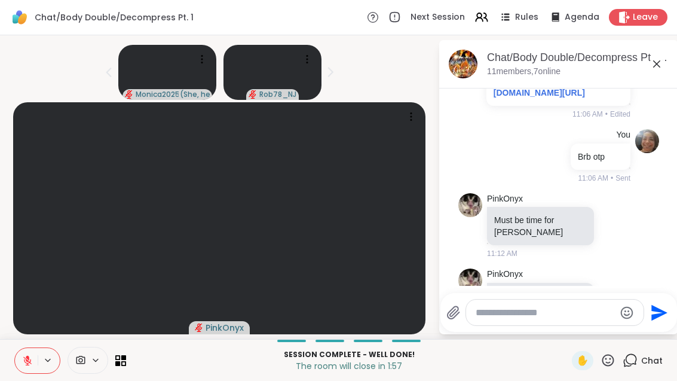
scroll to position [4564, 0]
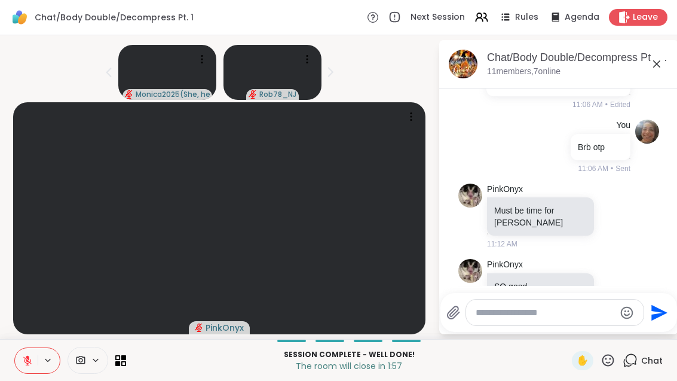
click at [664, 57] on icon at bounding box center [656, 64] width 14 height 14
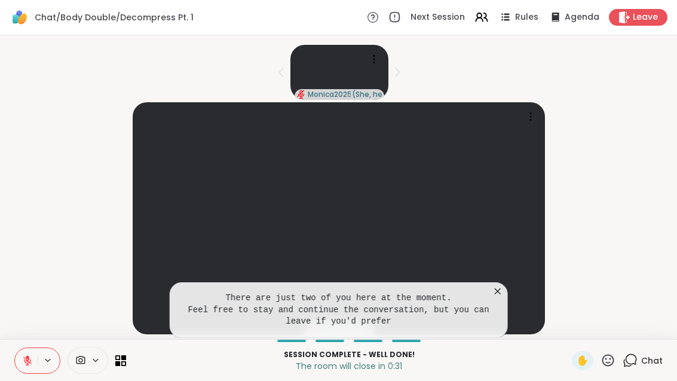
click at [491, 292] on pre "There are just two of you here at the moment. Feel free to stay and continue th…" at bounding box center [338, 309] width 309 height 35
click at [496, 285] on icon at bounding box center [498, 291] width 12 height 12
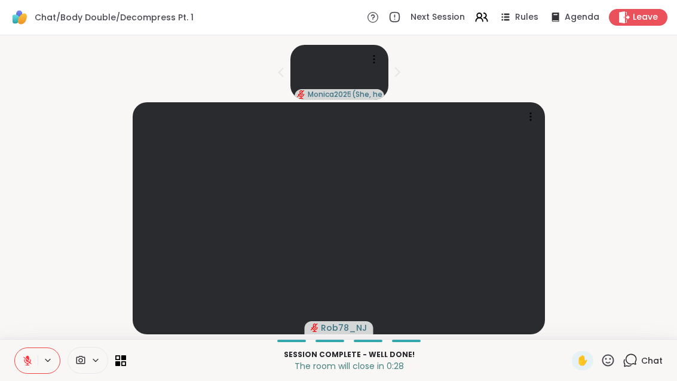
click at [38, 363] on button at bounding box center [49, 360] width 22 height 10
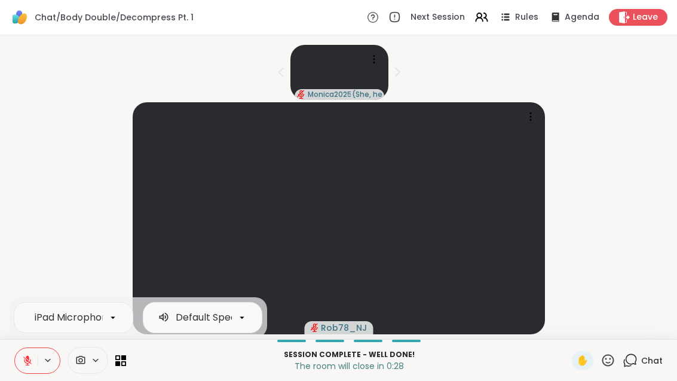
click at [26, 366] on button at bounding box center [26, 360] width 23 height 25
click at [44, 210] on div "Rob78_NJ" at bounding box center [338, 218] width 663 height 232
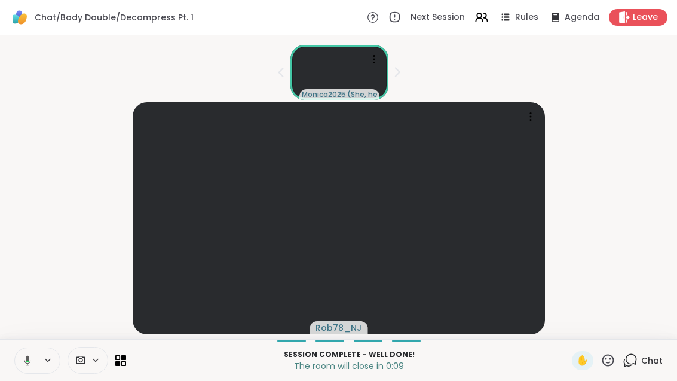
click at [649, 16] on span "Leave" at bounding box center [645, 17] width 25 height 12
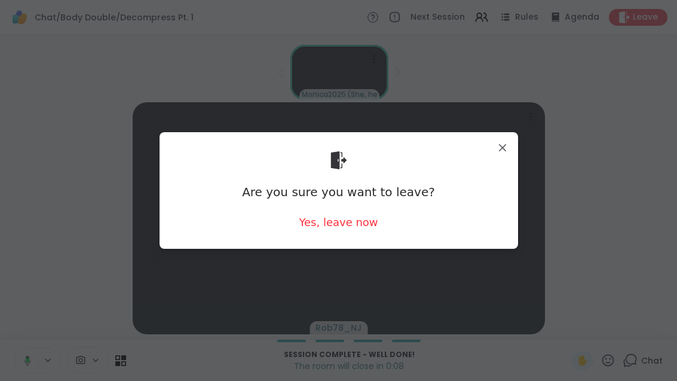
click at [367, 220] on div "Yes, leave now" at bounding box center [338, 221] width 79 height 15
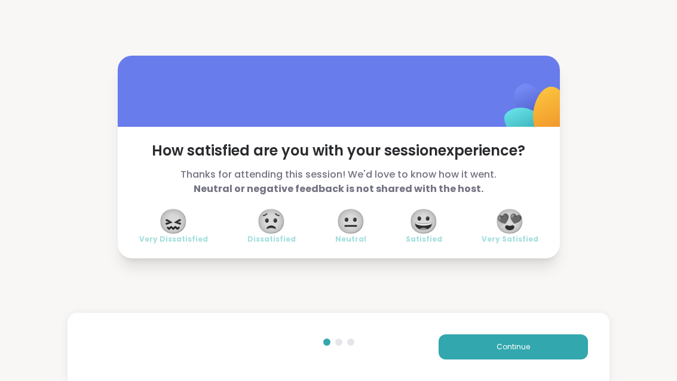
click at [431, 226] on span "😀" at bounding box center [424, 221] width 30 height 22
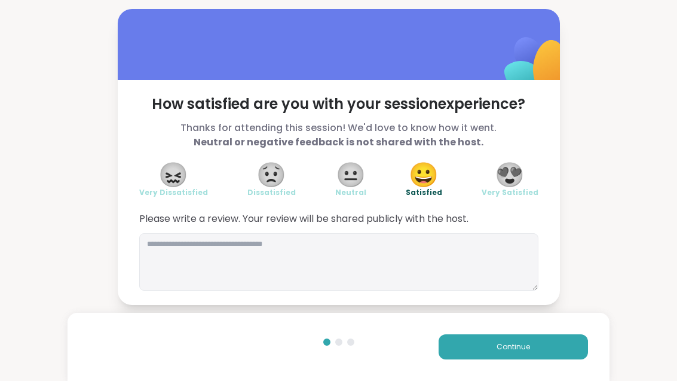
click at [543, 367] on div "Continue" at bounding box center [338, 346] width 541 height 68
click at [542, 367] on div "Continue" at bounding box center [338, 346] width 541 height 68
click at [545, 353] on button "Continue" at bounding box center [513, 346] width 149 height 25
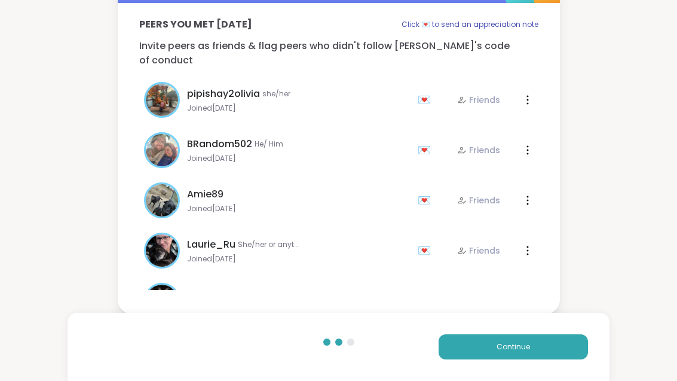
click at [550, 347] on button "Continue" at bounding box center [513, 346] width 149 height 25
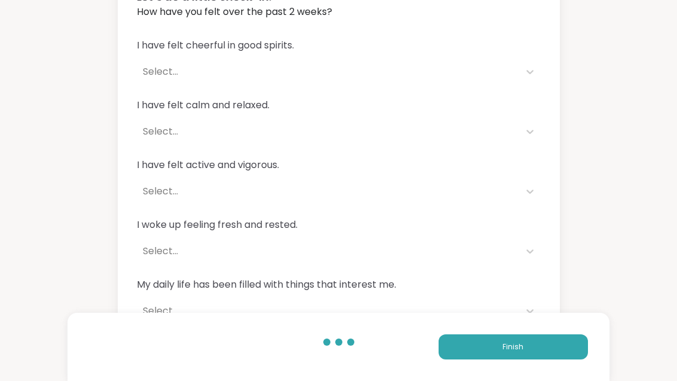
click at [506, 357] on button "Finish" at bounding box center [513, 346] width 149 height 25
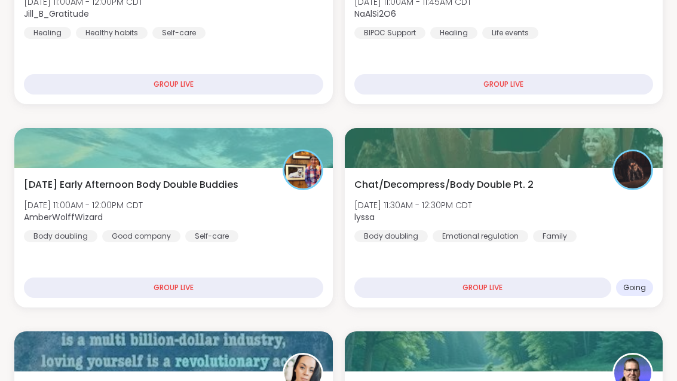
scroll to position [354, 0]
click at [607, 214] on div "Chat/Decompress/Body Double Pt. 2 Wed, Oct 08 | 11:30AM - 12:30PM CDT lyssa Bod…" at bounding box center [503, 209] width 299 height 65
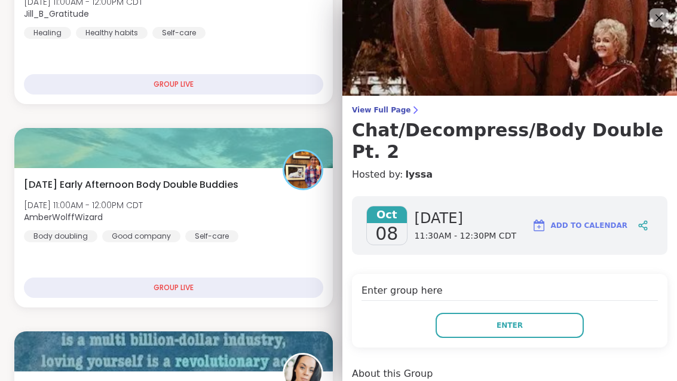
click at [528, 312] on button "Enter" at bounding box center [510, 324] width 148 height 25
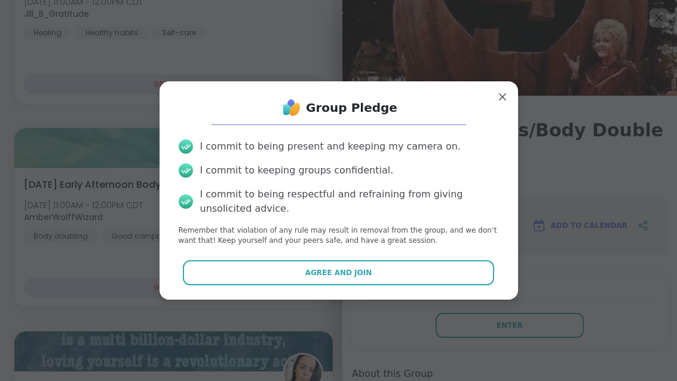
click at [423, 285] on button "Agree and Join" at bounding box center [338, 272] width 311 height 25
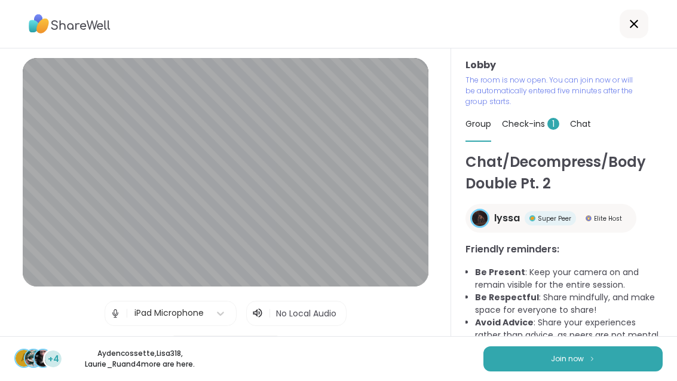
click at [603, 371] on button "Join now" at bounding box center [572, 358] width 179 height 25
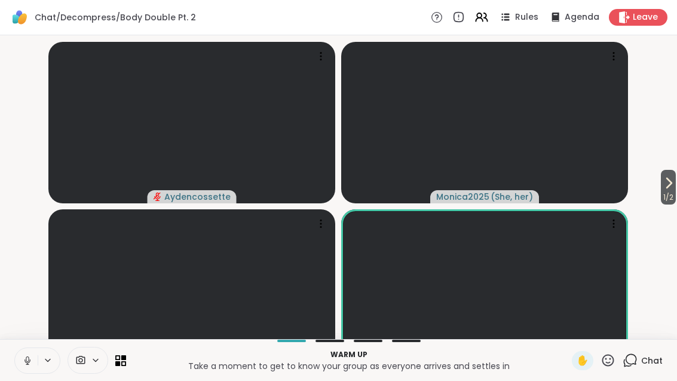
click at [674, 204] on button "1 / 2" at bounding box center [668, 187] width 15 height 35
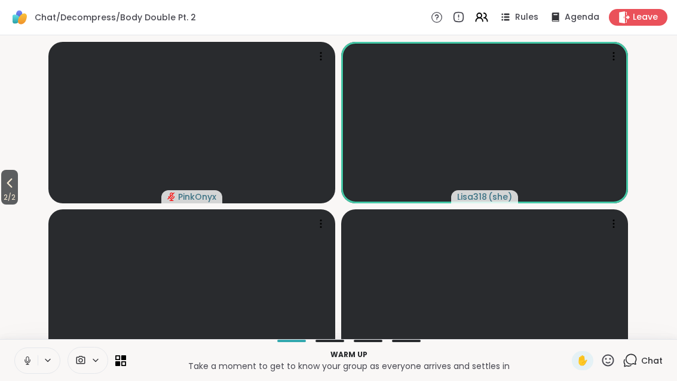
click at [10, 204] on span "2 / 2" at bounding box center [9, 197] width 17 height 14
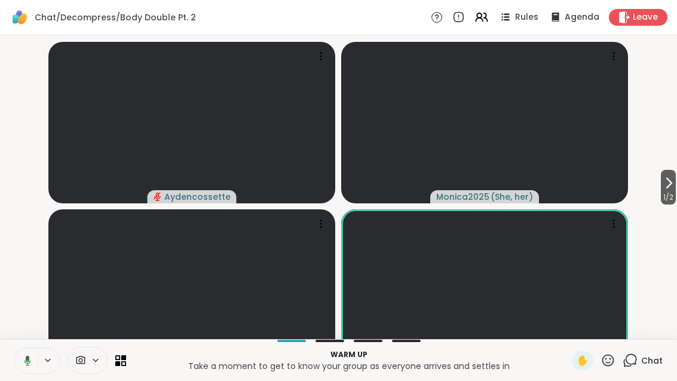
click at [674, 203] on button "1 / 2" at bounding box center [668, 187] width 15 height 35
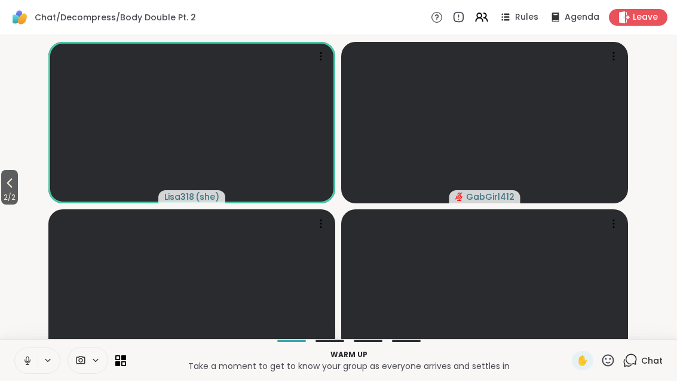
click at [18, 204] on button "2 / 2" at bounding box center [9, 187] width 17 height 35
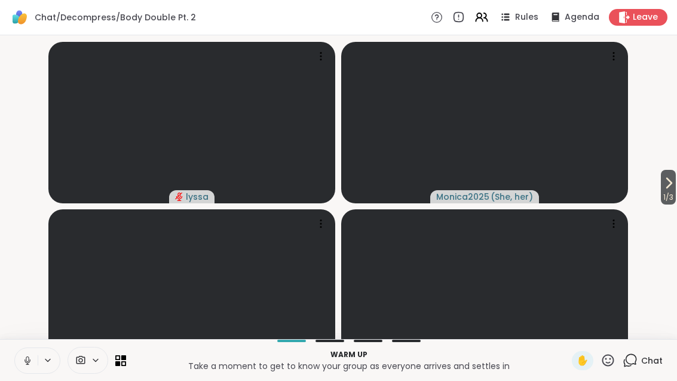
click at [674, 204] on span "1 / 3" at bounding box center [668, 197] width 15 height 14
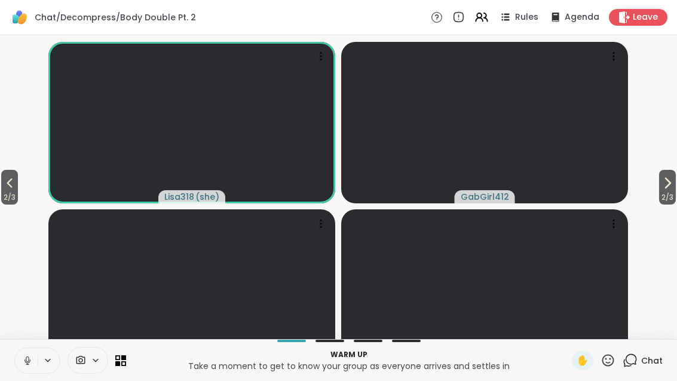
click at [659, 204] on span "2 / 3" at bounding box center [667, 197] width 17 height 14
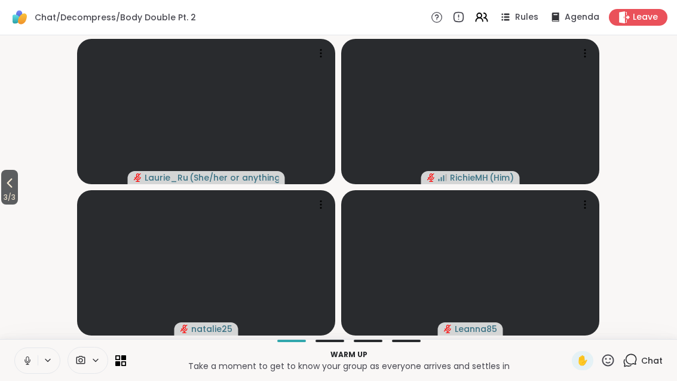
click at [18, 189] on button "3 / 3" at bounding box center [9, 187] width 17 height 35
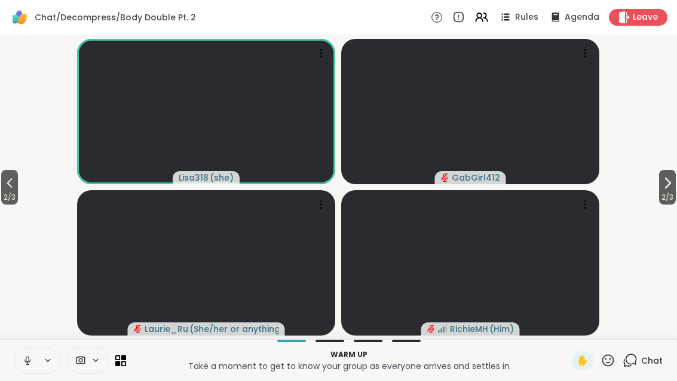
click at [676, 183] on button "2 / 3" at bounding box center [667, 187] width 17 height 35
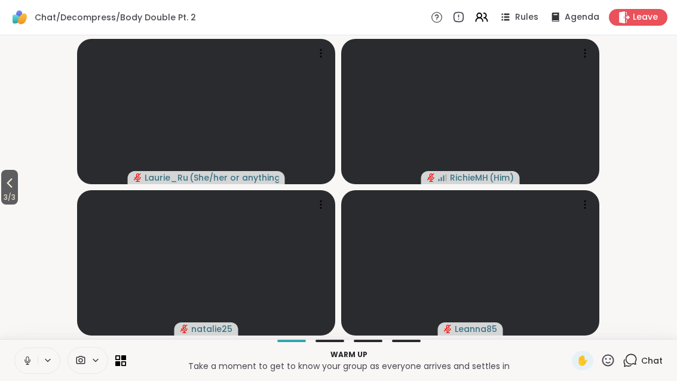
click at [2, 189] on button "3 / 3" at bounding box center [9, 187] width 17 height 35
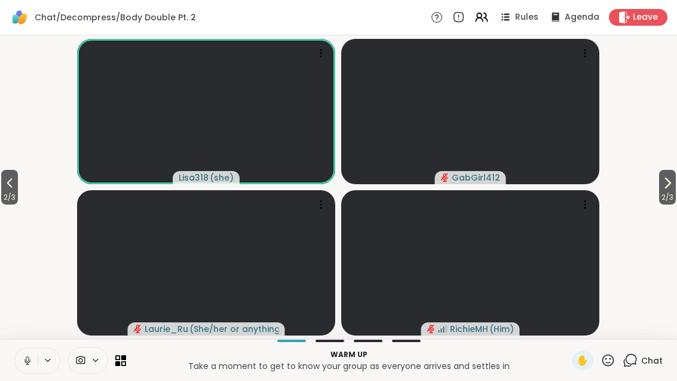
click at [7, 194] on span "2 / 3" at bounding box center [9, 197] width 17 height 14
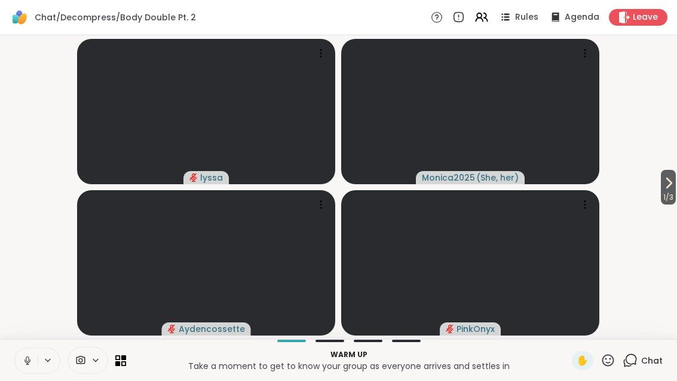
click at [668, 180] on icon at bounding box center [668, 183] width 14 height 14
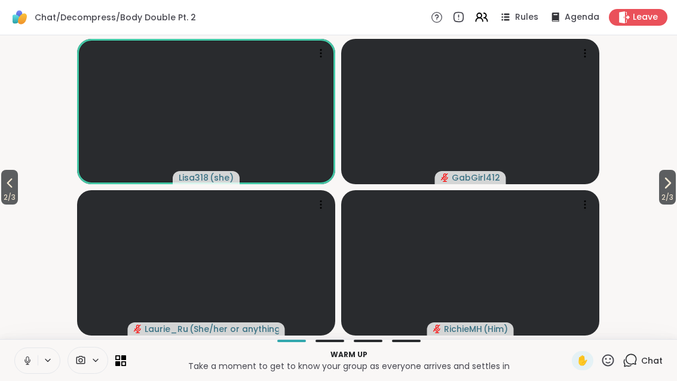
click at [660, 185] on icon at bounding box center [667, 183] width 14 height 14
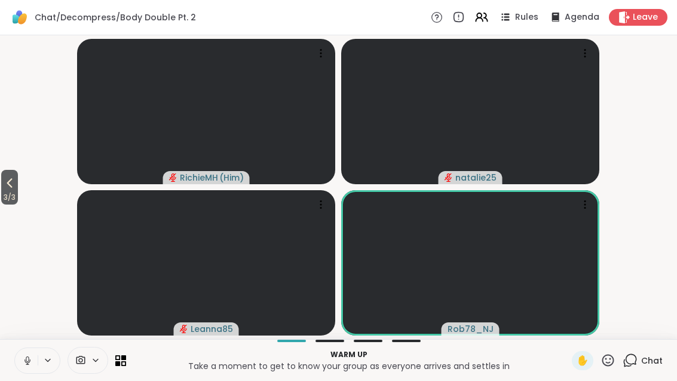
click at [3, 196] on span "3 / 3" at bounding box center [9, 197] width 17 height 14
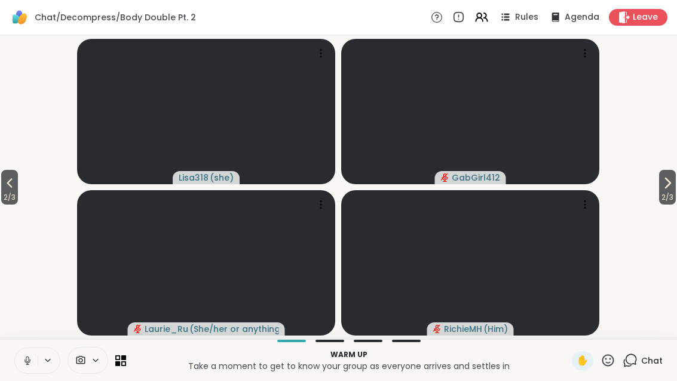
click at [2, 188] on button "2 / 3" at bounding box center [9, 187] width 17 height 35
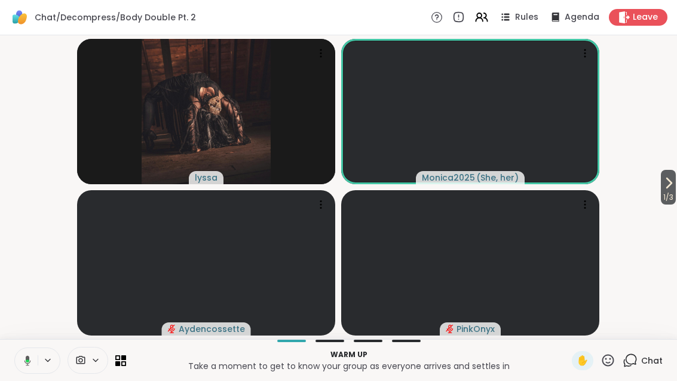
click at [674, 187] on button "1 / 3" at bounding box center [668, 187] width 15 height 35
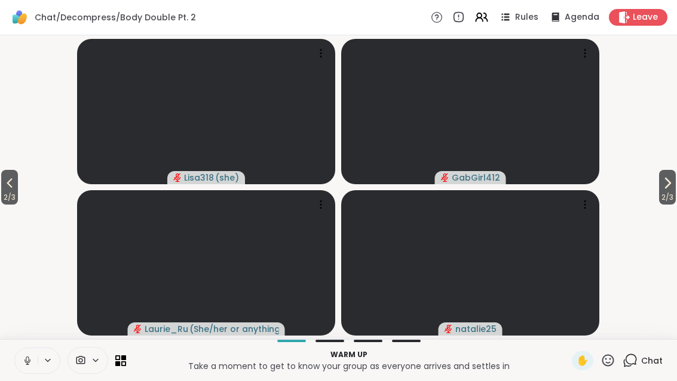
click at [667, 196] on span "2 / 3" at bounding box center [667, 197] width 17 height 14
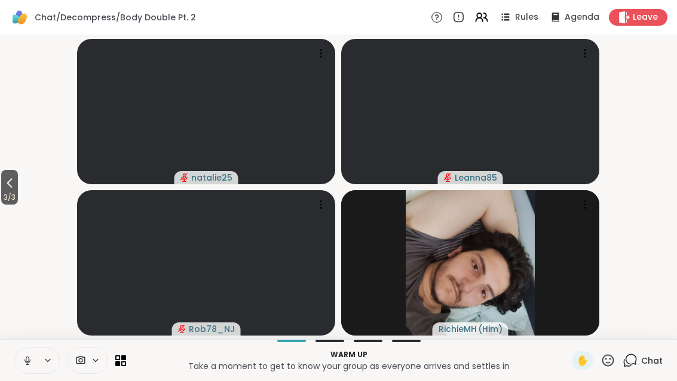
click at [12, 194] on span "3 / 3" at bounding box center [9, 197] width 17 height 14
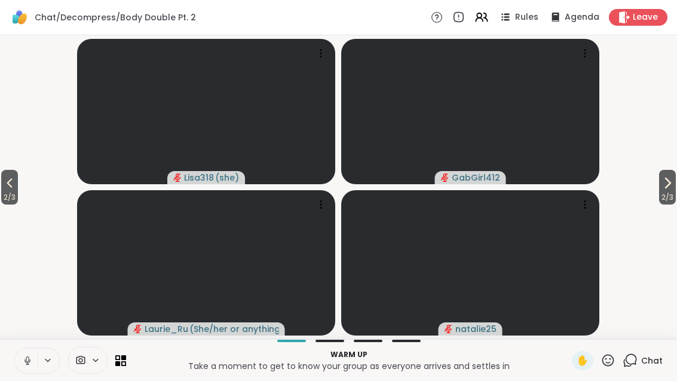
click at [3, 188] on button "2 / 3" at bounding box center [9, 187] width 17 height 35
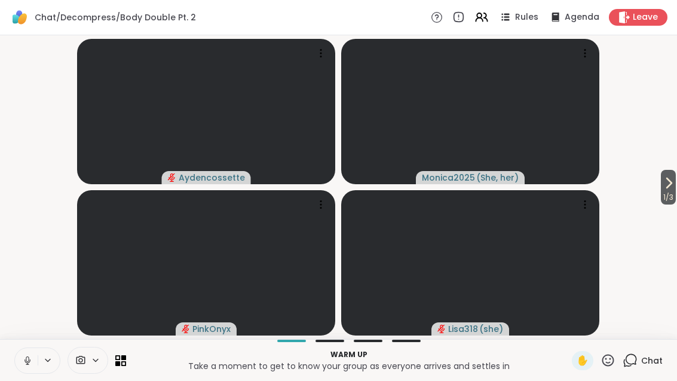
click at [668, 188] on icon at bounding box center [668, 183] width 14 height 14
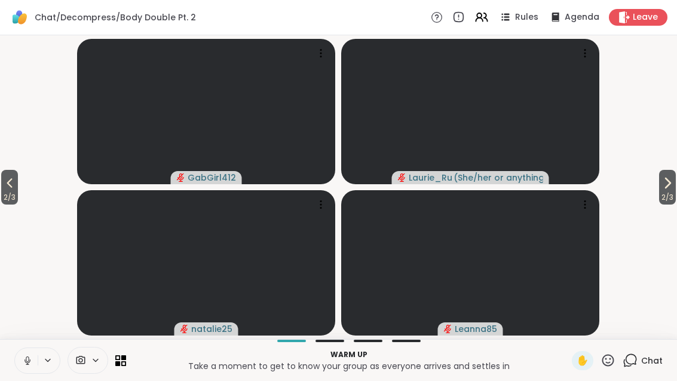
click at [672, 191] on span "2 / 3" at bounding box center [667, 197] width 17 height 14
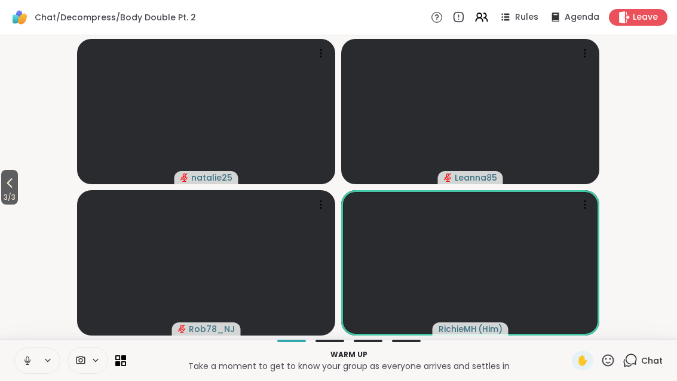
click at [7, 193] on span "3 / 3" at bounding box center [9, 197] width 17 height 14
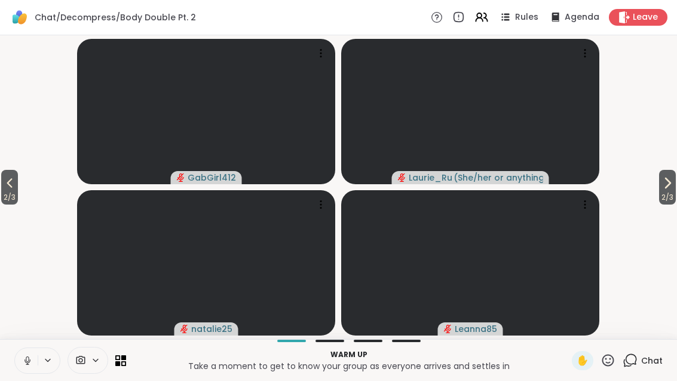
click at [7, 195] on span "2 / 3" at bounding box center [9, 197] width 17 height 14
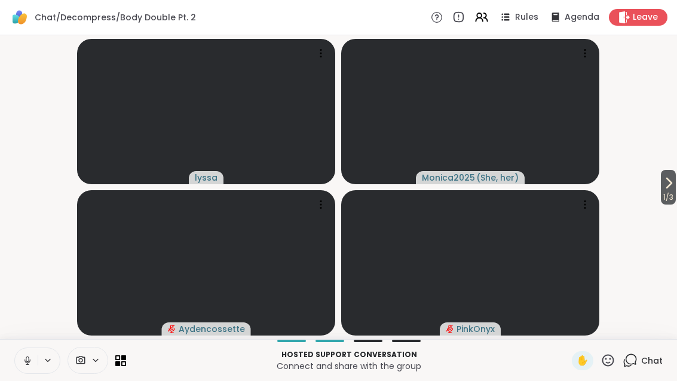
click at [674, 197] on span "1 / 3" at bounding box center [668, 197] width 15 height 14
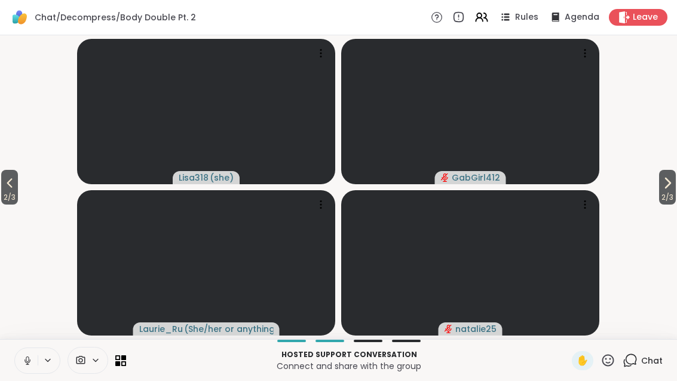
click at [672, 188] on icon at bounding box center [667, 183] width 14 height 14
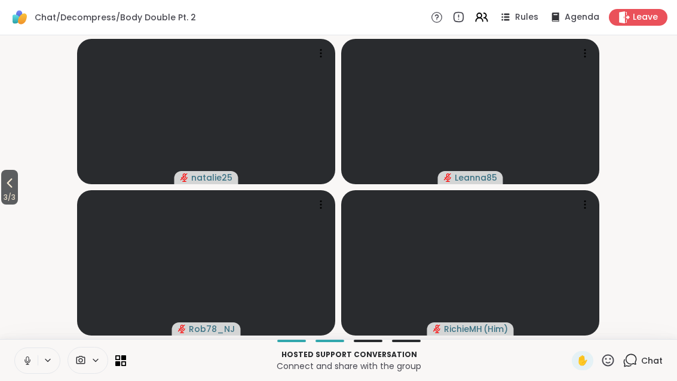
click at [11, 194] on span "3 / 3" at bounding box center [9, 197] width 17 height 14
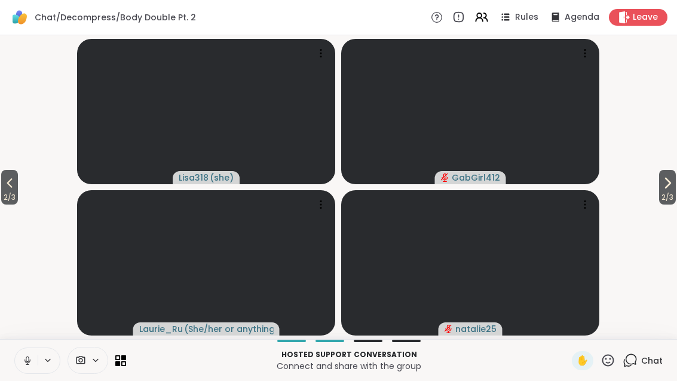
click at [4, 192] on span "2 / 3" at bounding box center [9, 197] width 17 height 14
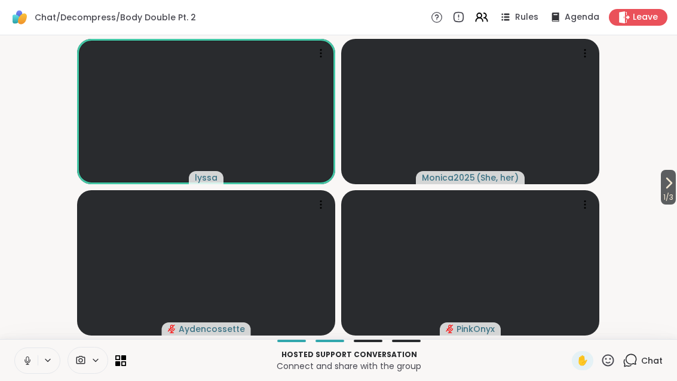
click at [674, 180] on button "1 / 3" at bounding box center [668, 187] width 15 height 35
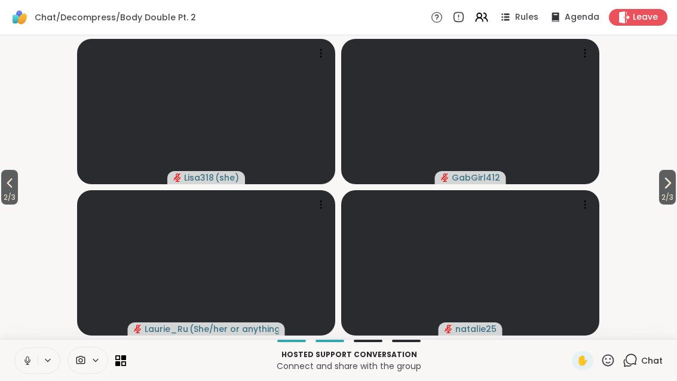
click at [666, 195] on span "2 / 3" at bounding box center [667, 197] width 17 height 14
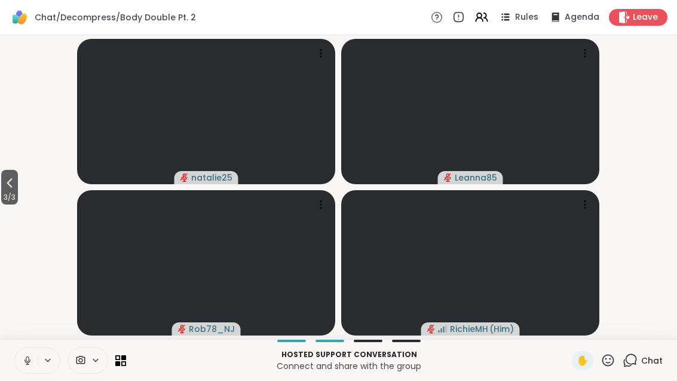
click at [7, 189] on icon at bounding box center [9, 183] width 14 height 14
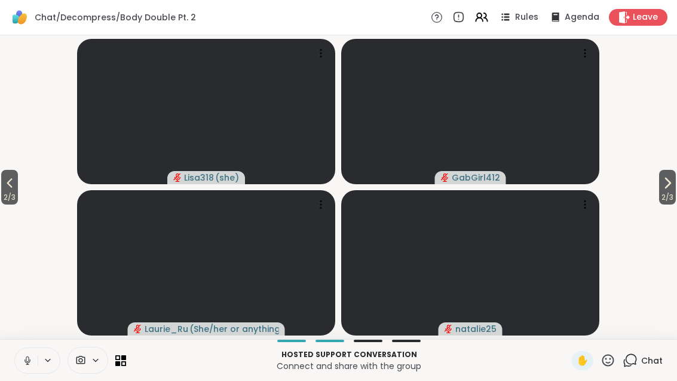
click at [11, 194] on span "2 / 3" at bounding box center [9, 197] width 17 height 14
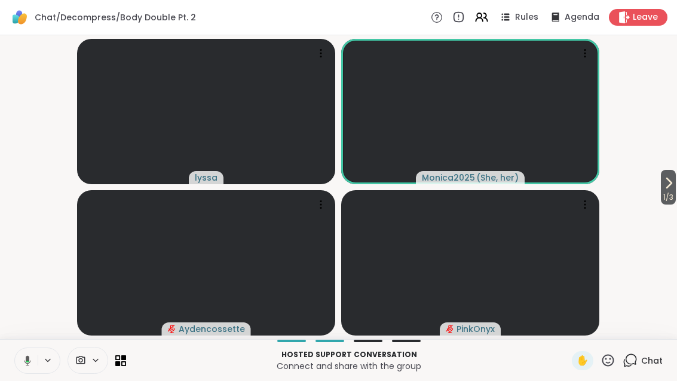
click at [33, 366] on button at bounding box center [25, 360] width 24 height 25
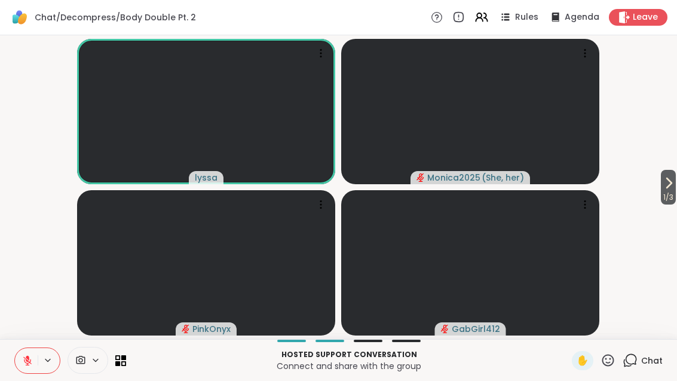
click at [33, 354] on button at bounding box center [26, 360] width 23 height 25
click at [30, 353] on button at bounding box center [26, 360] width 23 height 25
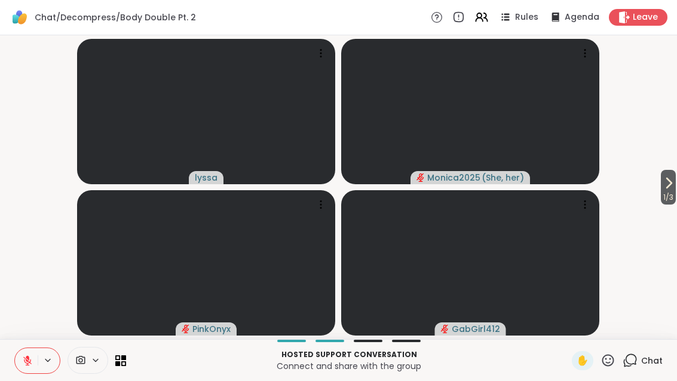
click at [646, 197] on video-player-container "1 / 3 lyssa Monica2025 ( She, her ) PinkOnyx GabGirl412" at bounding box center [338, 187] width 663 height 294
click at [674, 177] on button "1 / 3" at bounding box center [668, 187] width 15 height 35
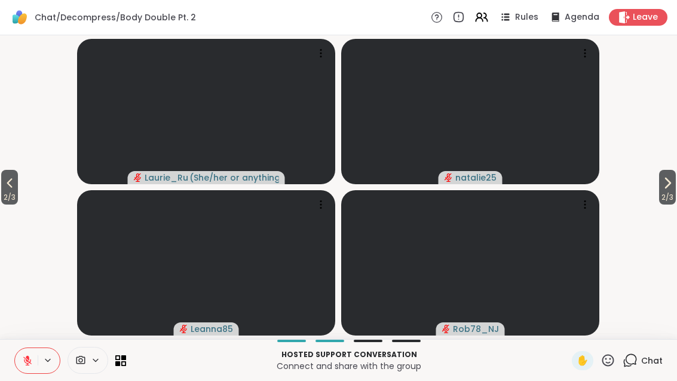
click at [674, 192] on span "2 / 3" at bounding box center [667, 197] width 17 height 14
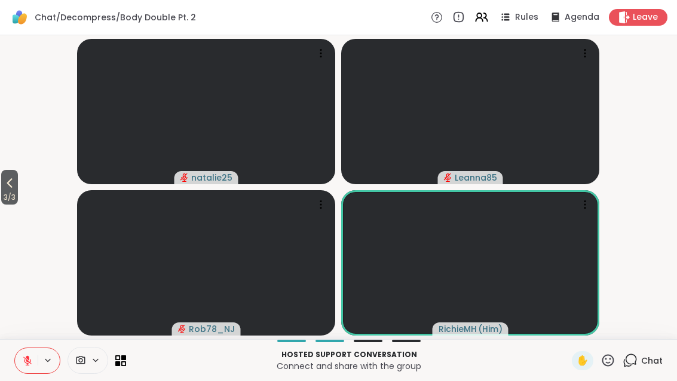
click at [583, 357] on span "✋" at bounding box center [583, 360] width 12 height 14
click at [5, 198] on span "3 / 3" at bounding box center [9, 197] width 17 height 14
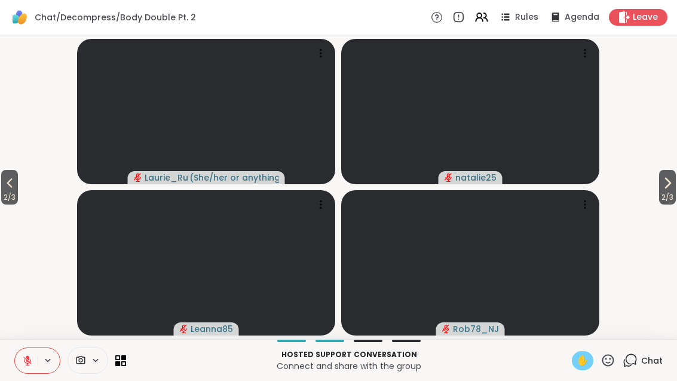
click at [7, 193] on span "2 / 3" at bounding box center [9, 197] width 17 height 14
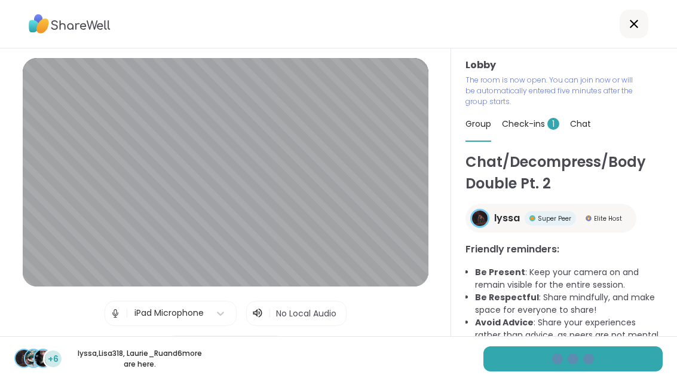
click at [574, 373] on div "+6 lyssa , Lisa318 , [PERSON_NAME] and 6 more are here." at bounding box center [338, 358] width 677 height 45
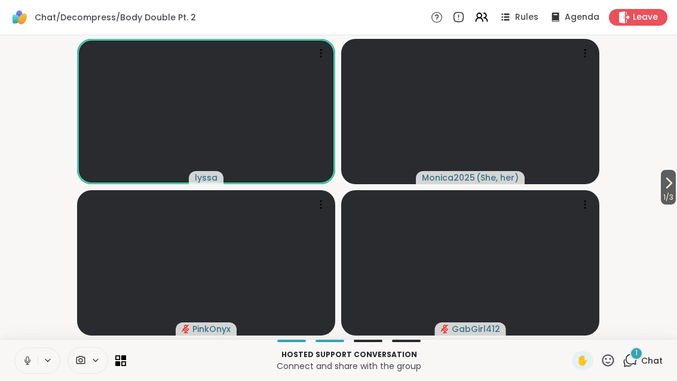
click at [652, 351] on div "1 Chat" at bounding box center [643, 360] width 40 height 19
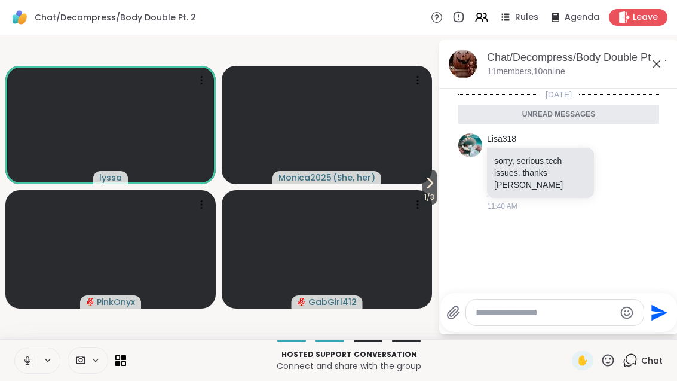
click at [634, 351] on div "Chat" at bounding box center [643, 360] width 40 height 19
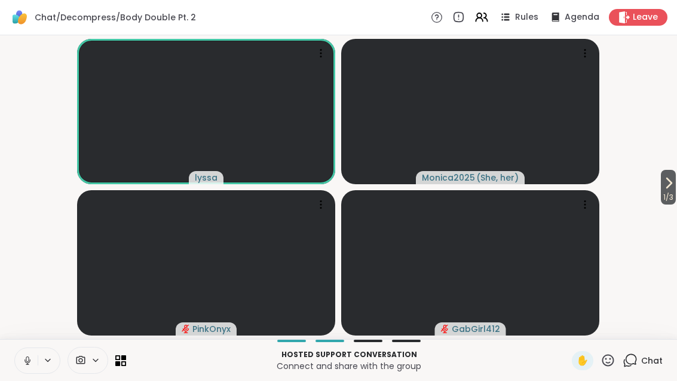
click at [643, 365] on span "Chat" at bounding box center [652, 360] width 22 height 12
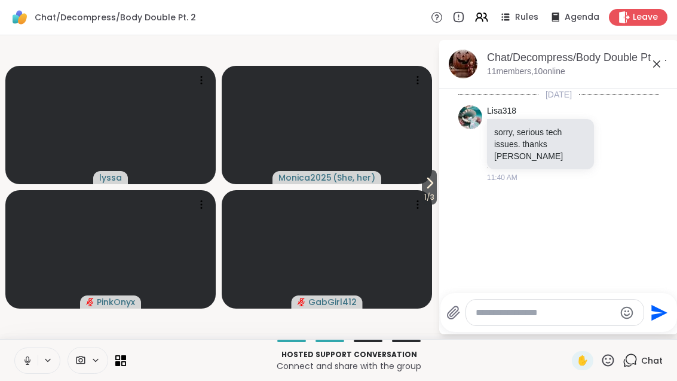
click at [655, 68] on icon at bounding box center [656, 64] width 14 height 14
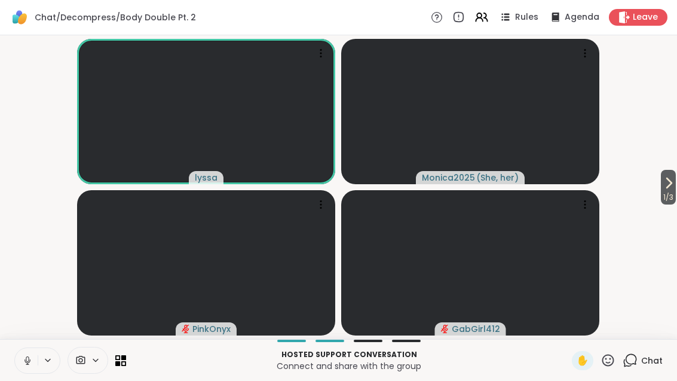
click at [661, 189] on button "1 / 3" at bounding box center [668, 187] width 15 height 35
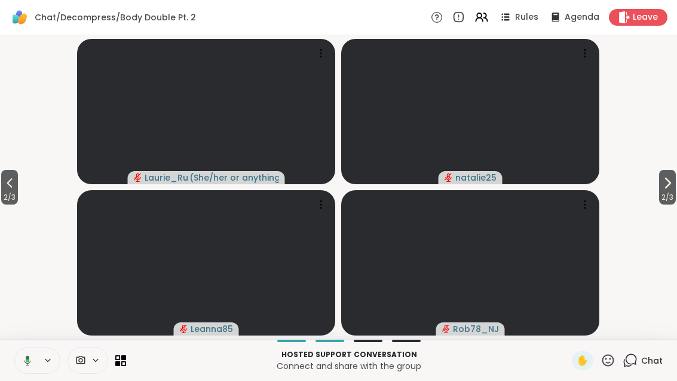
click at [2, 190] on span "2 / 3" at bounding box center [9, 197] width 17 height 14
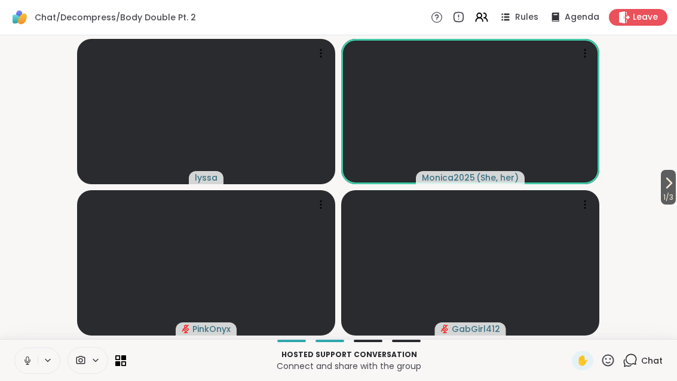
click at [670, 183] on icon at bounding box center [669, 183] width 5 height 10
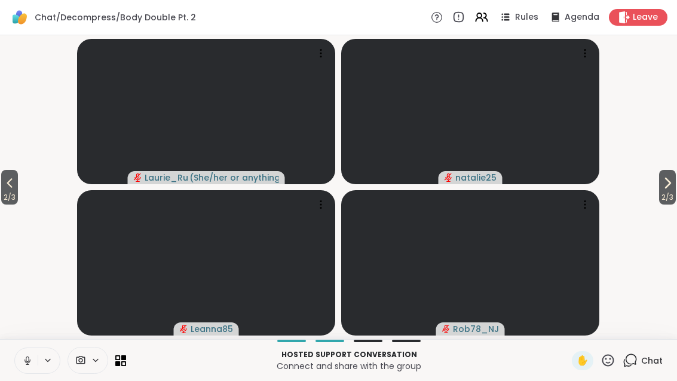
click at [670, 198] on span "2 / 3" at bounding box center [667, 197] width 17 height 14
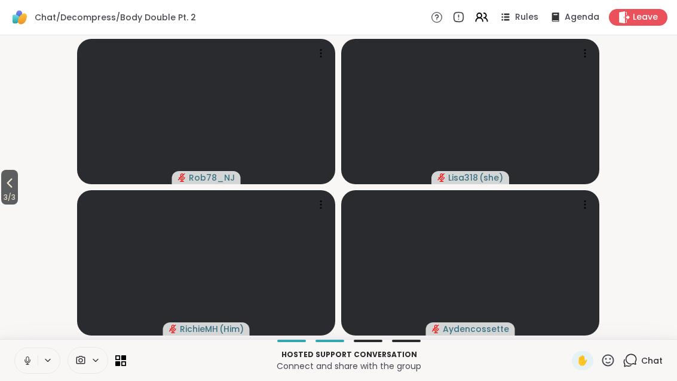
click at [6, 181] on icon at bounding box center [9, 183] width 14 height 14
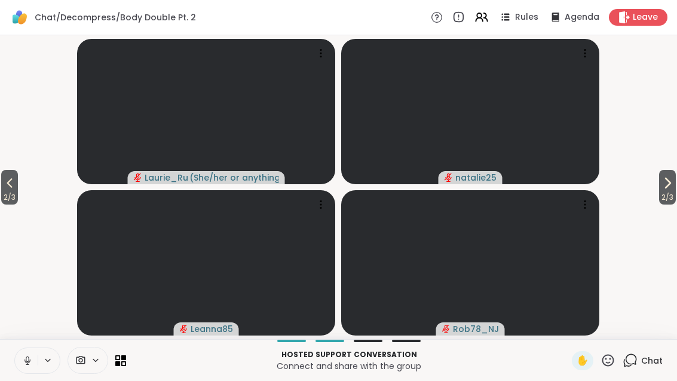
click at [7, 186] on icon at bounding box center [9, 183] width 14 height 14
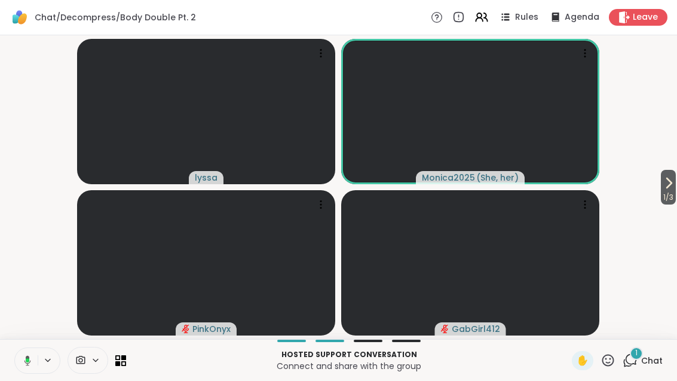
click at [642, 366] on span "Chat" at bounding box center [652, 360] width 22 height 12
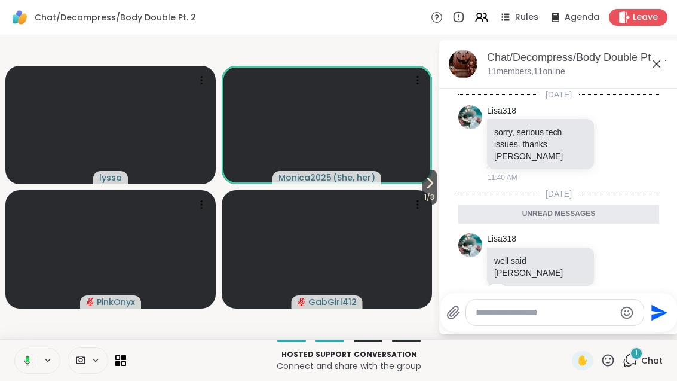
scroll to position [10, 0]
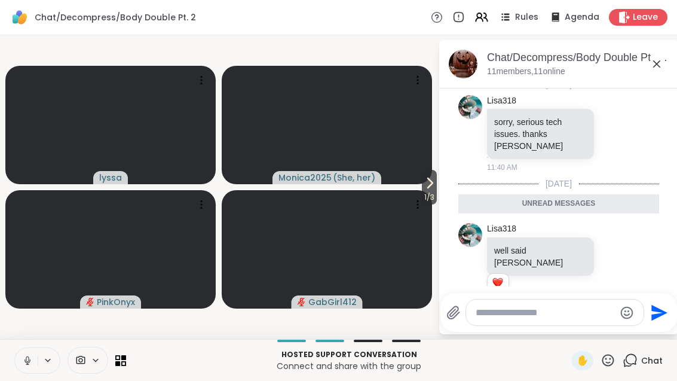
click at [422, 179] on icon at bounding box center [429, 183] width 14 height 14
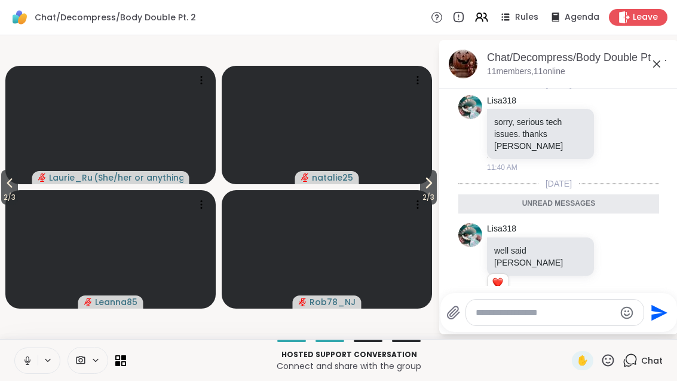
click at [4, 185] on icon at bounding box center [9, 183] width 14 height 14
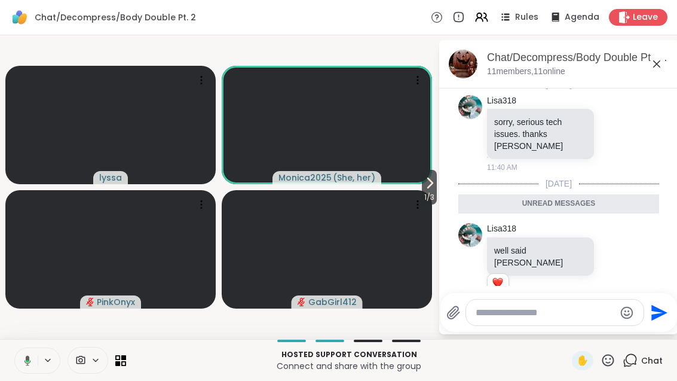
click at [651, 57] on icon at bounding box center [656, 64] width 14 height 14
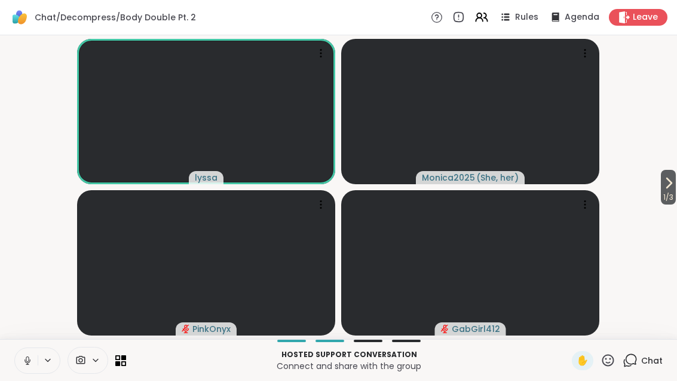
click at [21, 354] on button at bounding box center [26, 360] width 23 height 25
click at [675, 186] on button "1 / 3" at bounding box center [668, 187] width 15 height 35
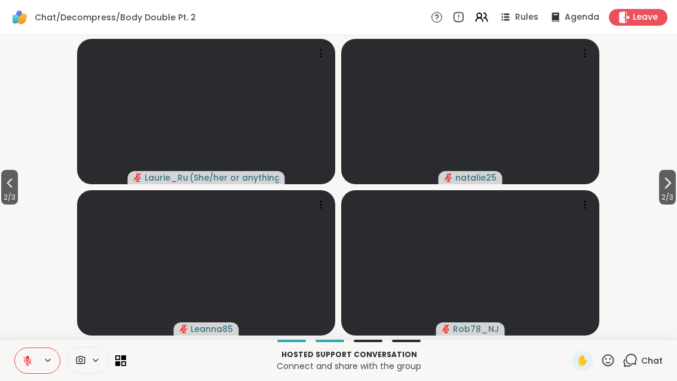
click at [674, 184] on button "2 / 3" at bounding box center [667, 187] width 17 height 35
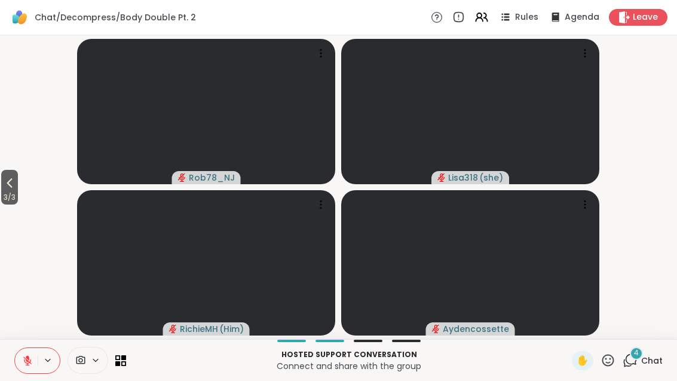
click at [8, 187] on icon at bounding box center [9, 183] width 14 height 14
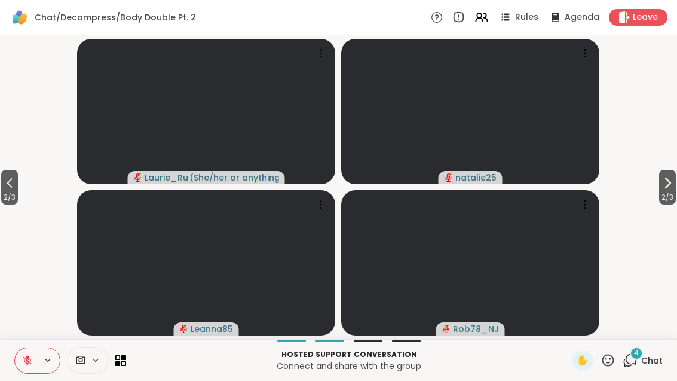
click at [5, 192] on span "2 / 3" at bounding box center [9, 197] width 17 height 14
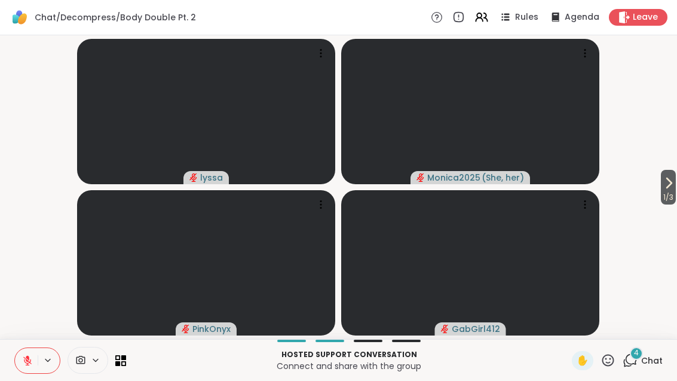
click at [615, 358] on icon at bounding box center [607, 359] width 15 height 15
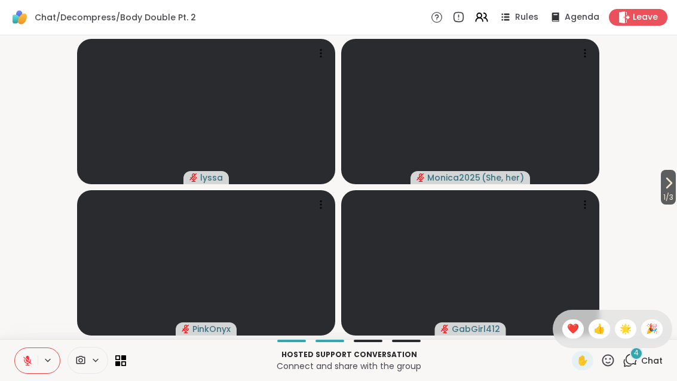
click at [563, 333] on div "❤️" at bounding box center [573, 328] width 22 height 19
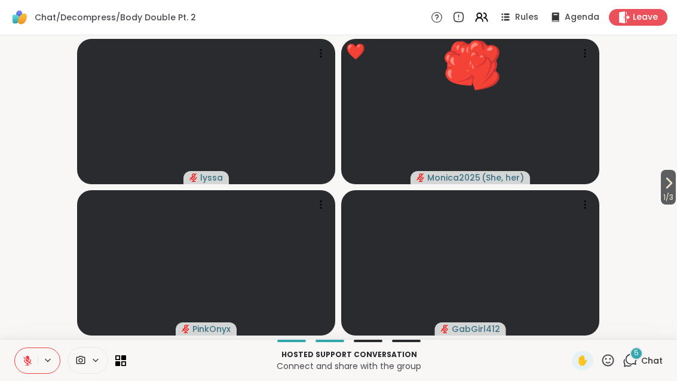
click at [578, 324] on video at bounding box center [470, 262] width 258 height 145
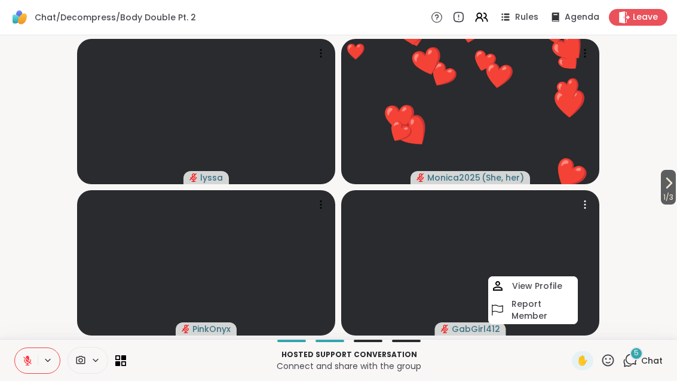
click at [651, 364] on span "Chat" at bounding box center [652, 360] width 22 height 12
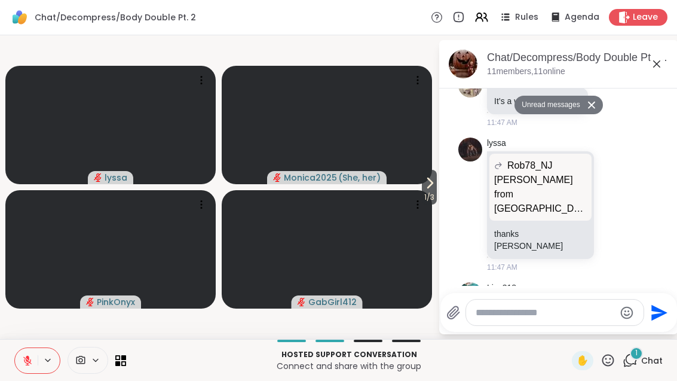
scroll to position [526, 0]
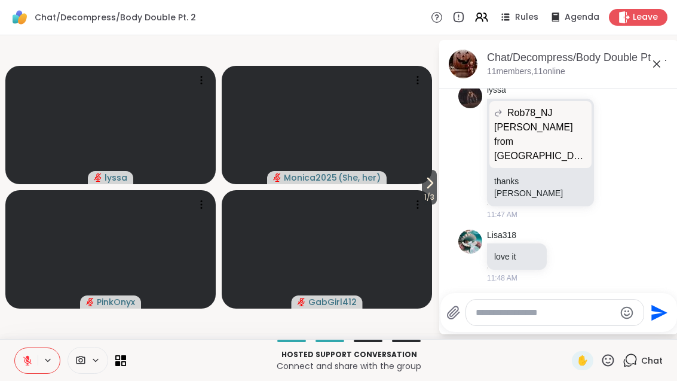
click at [654, 63] on icon at bounding box center [656, 64] width 14 height 14
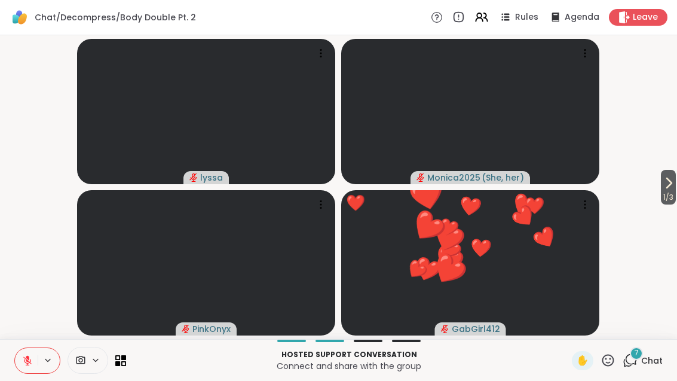
click at [124, 363] on icon at bounding box center [120, 360] width 11 height 11
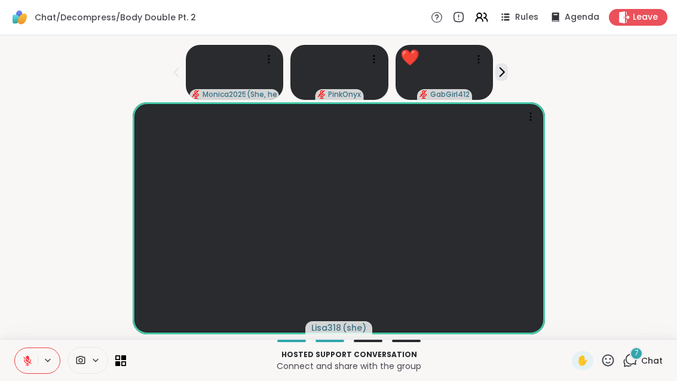
click at [647, 355] on span "Chat" at bounding box center [652, 360] width 22 height 12
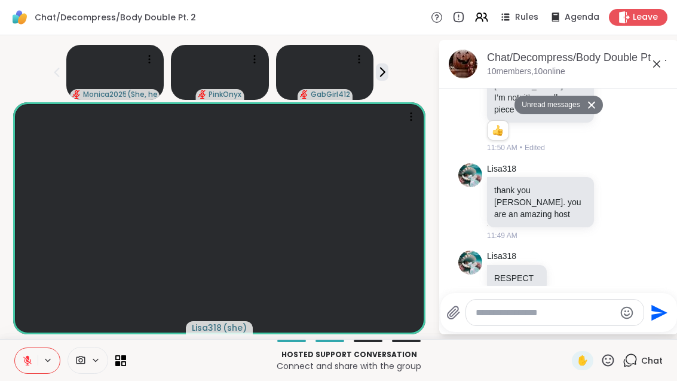
scroll to position [1188, 0]
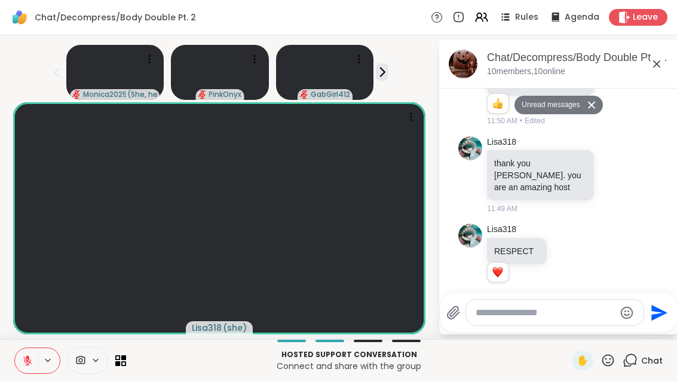
click at [664, 66] on icon at bounding box center [656, 64] width 14 height 14
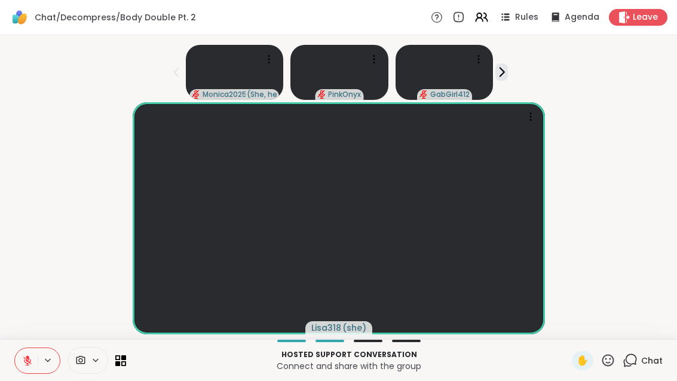
click at [612, 355] on icon at bounding box center [608, 360] width 12 height 12
click at [569, 328] on span "❤️" at bounding box center [573, 328] width 12 height 14
click at [633, 368] on div "1 Chat" at bounding box center [643, 360] width 40 height 19
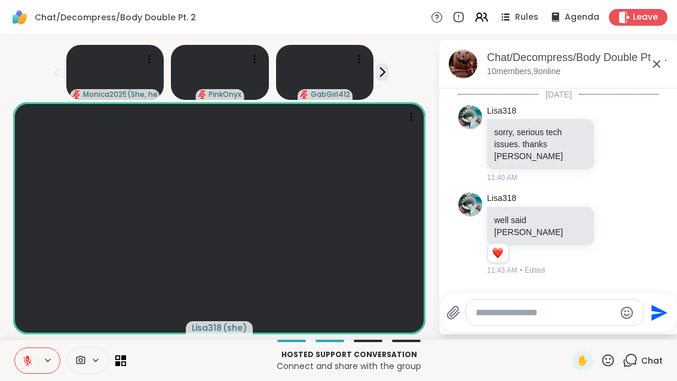
scroll to position [1268, 0]
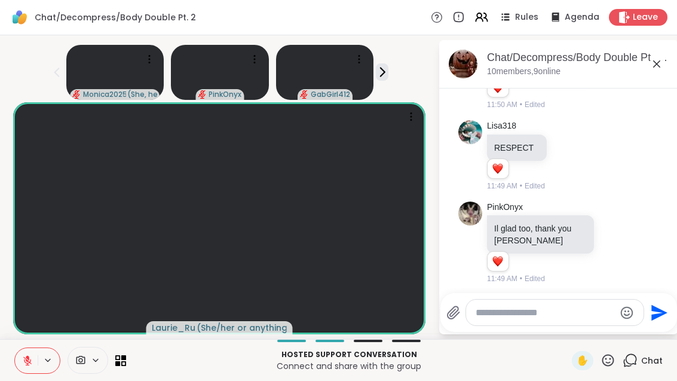
click at [664, 68] on icon at bounding box center [656, 64] width 14 height 14
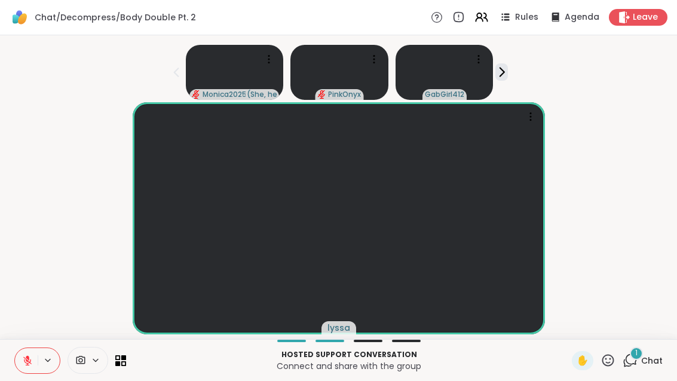
click at [649, 355] on span "Chat" at bounding box center [652, 360] width 22 height 12
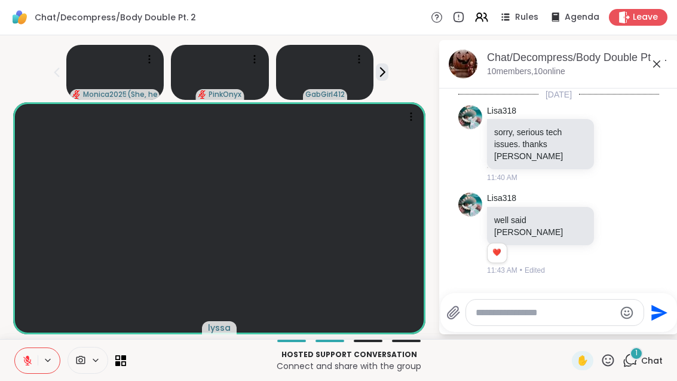
scroll to position [1384, 0]
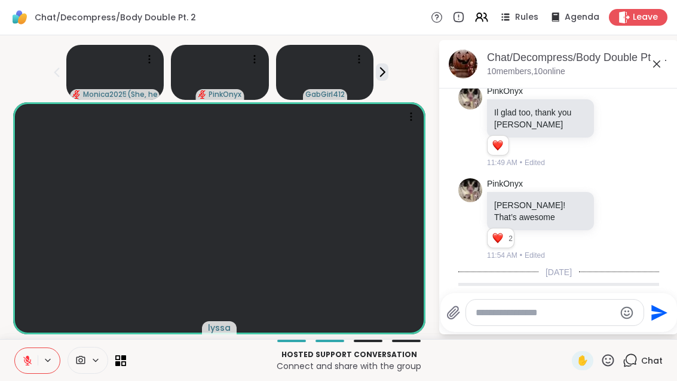
click at [620, 351] on icon at bounding box center [615, 355] width 9 height 9
click at [505, 324] on button "Select Reaction: Thumbs up" at bounding box center [494, 336] width 24 height 24
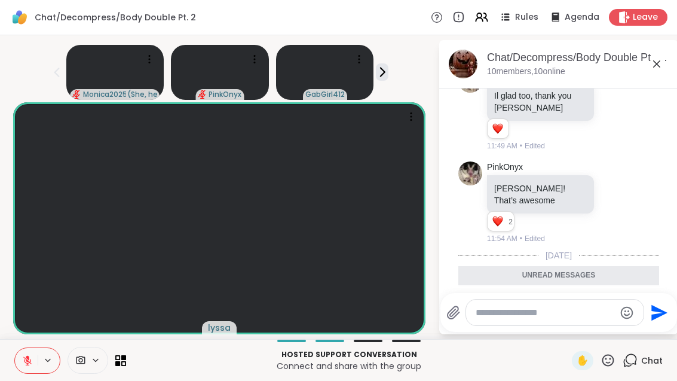
scroll to position [1460, 0]
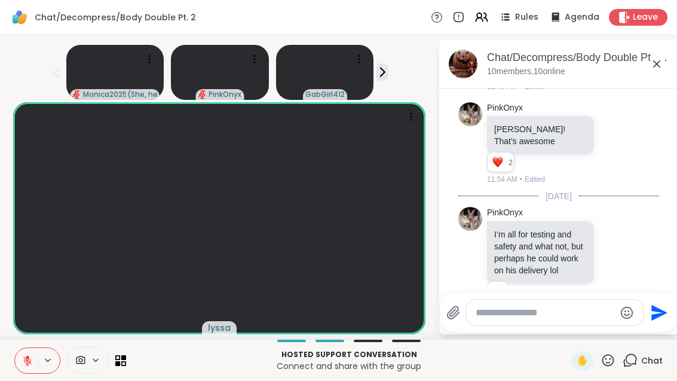
click at [620, 357] on icon at bounding box center [615, 361] width 9 height 9
click at [505, 330] on button "Select Reaction: Thumbs up" at bounding box center [494, 342] width 24 height 24
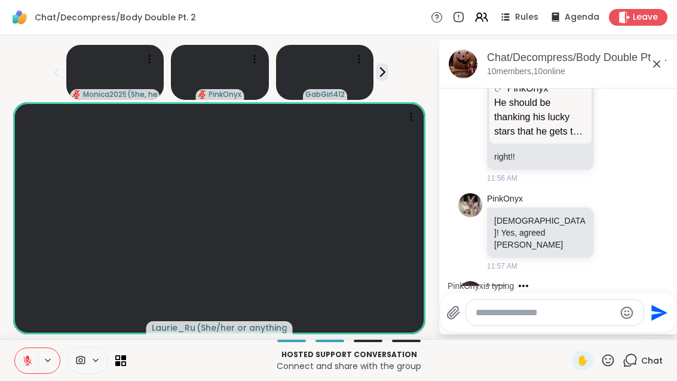
scroll to position [1967, 0]
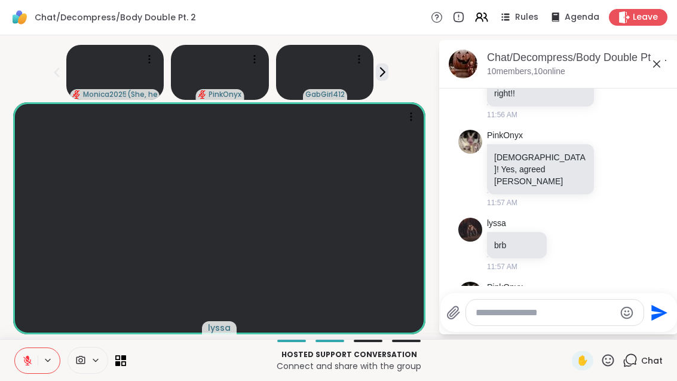
click at [620, 318] on icon at bounding box center [615, 322] width 9 height 9
click at [473, 297] on span "Select Reaction: Joy" at bounding box center [467, 303] width 11 height 12
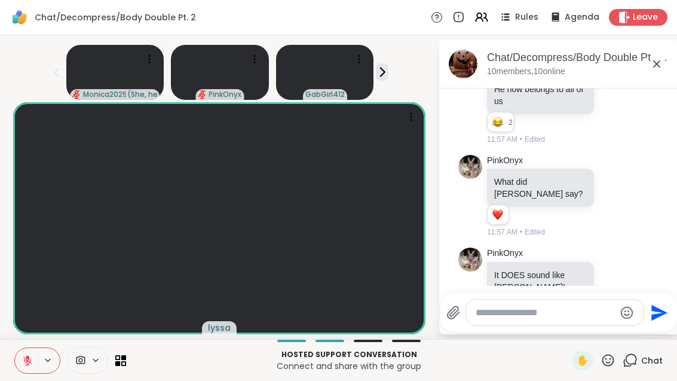
scroll to position [2253, 0]
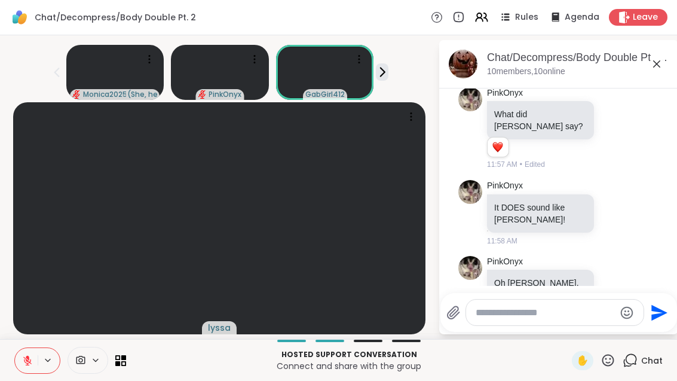
click at [27, 364] on icon at bounding box center [27, 360] width 8 height 8
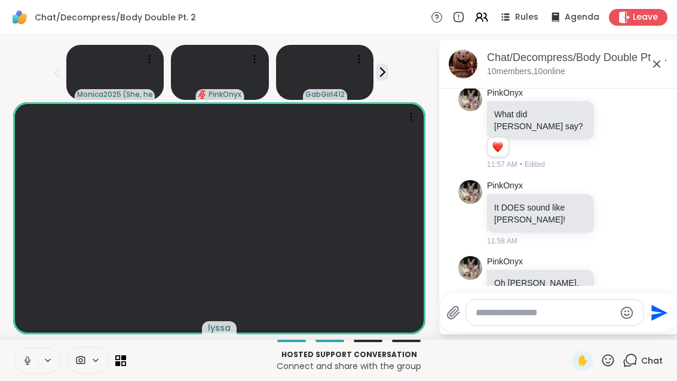
click at [584, 364] on span "✋" at bounding box center [583, 360] width 12 height 14
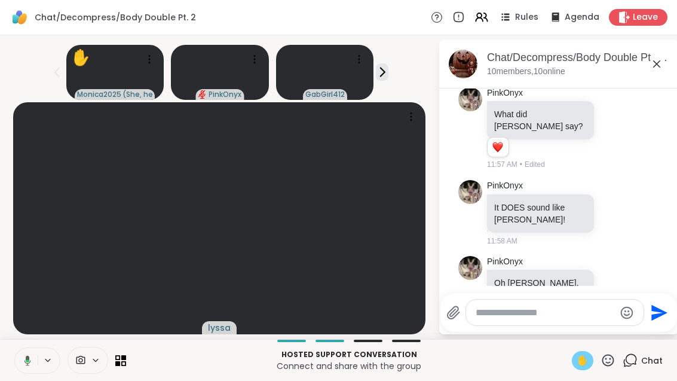
click at [585, 367] on div "✋" at bounding box center [583, 360] width 22 height 19
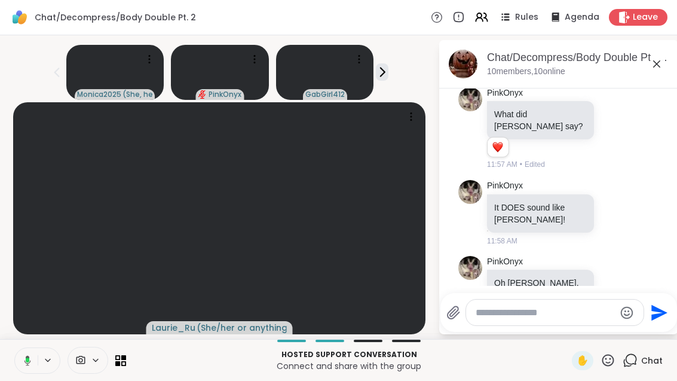
click at [27, 348] on button at bounding box center [25, 360] width 24 height 25
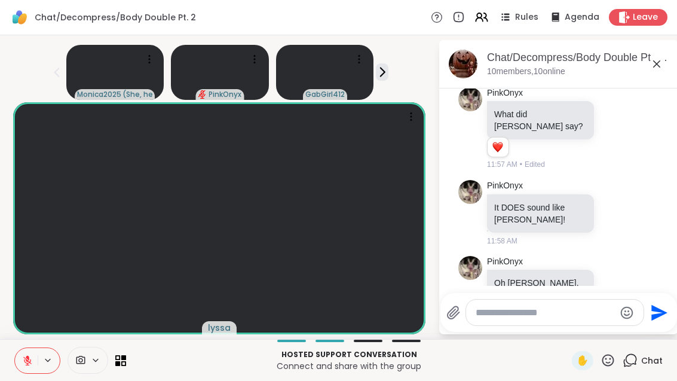
click at [34, 365] on button at bounding box center [26, 360] width 23 height 25
click at [664, 59] on icon at bounding box center [656, 64] width 14 height 14
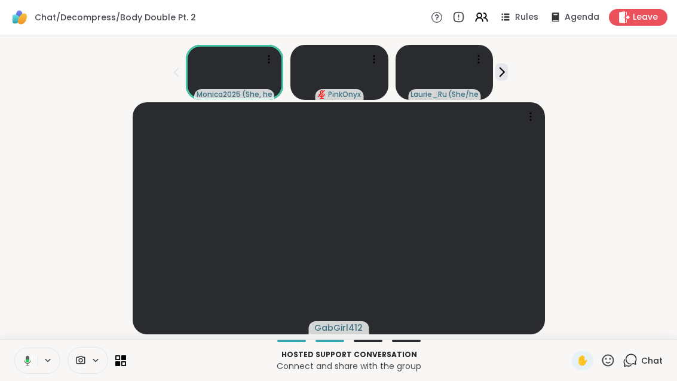
click at [643, 16] on span "Leave" at bounding box center [645, 17] width 25 height 12
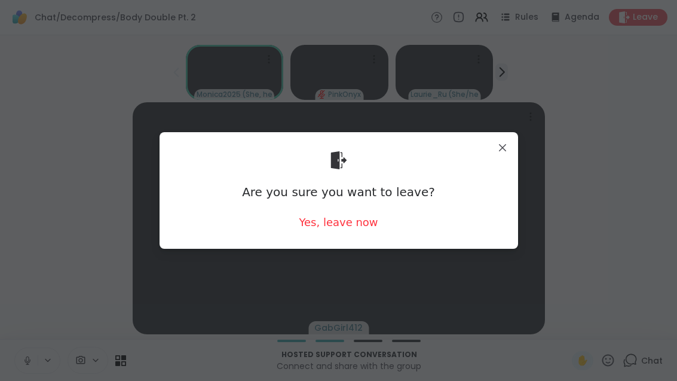
click at [339, 228] on div "Yes, leave now" at bounding box center [338, 221] width 79 height 15
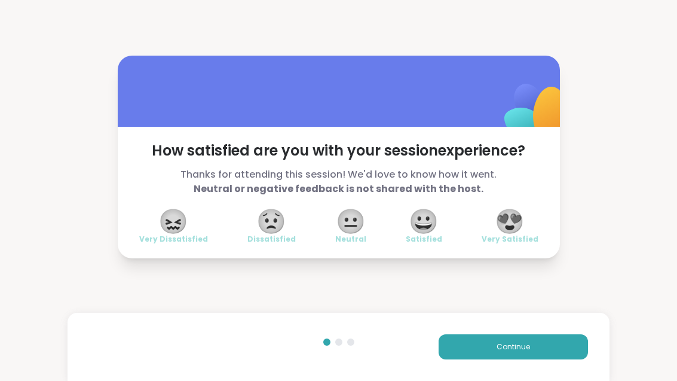
click at [425, 232] on span "😀" at bounding box center [424, 221] width 30 height 22
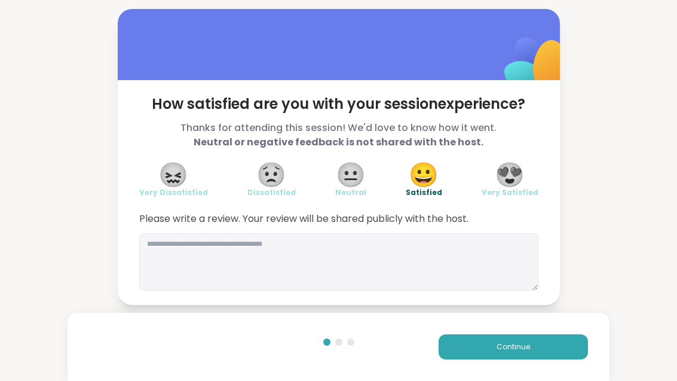
click at [528, 351] on span "Continue" at bounding box center [512, 346] width 33 height 11
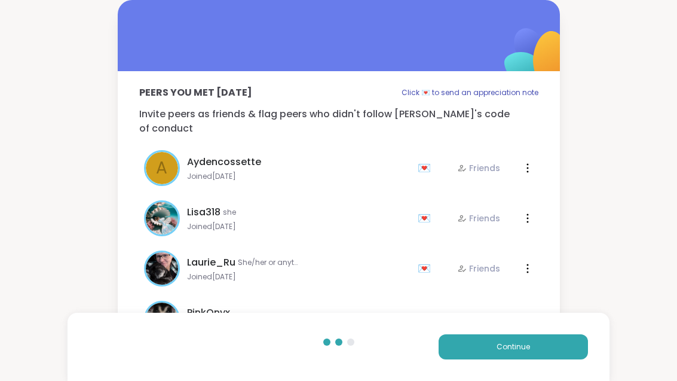
click at [528, 351] on span "Continue" at bounding box center [512, 346] width 33 height 11
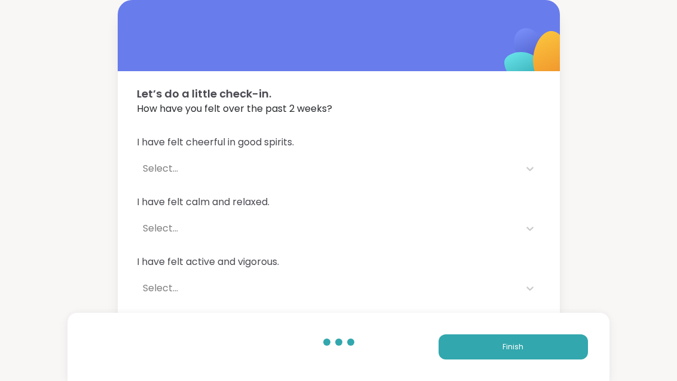
click at [538, 347] on button "Finish" at bounding box center [513, 346] width 149 height 25
